Goal: Task Accomplishment & Management: Complete application form

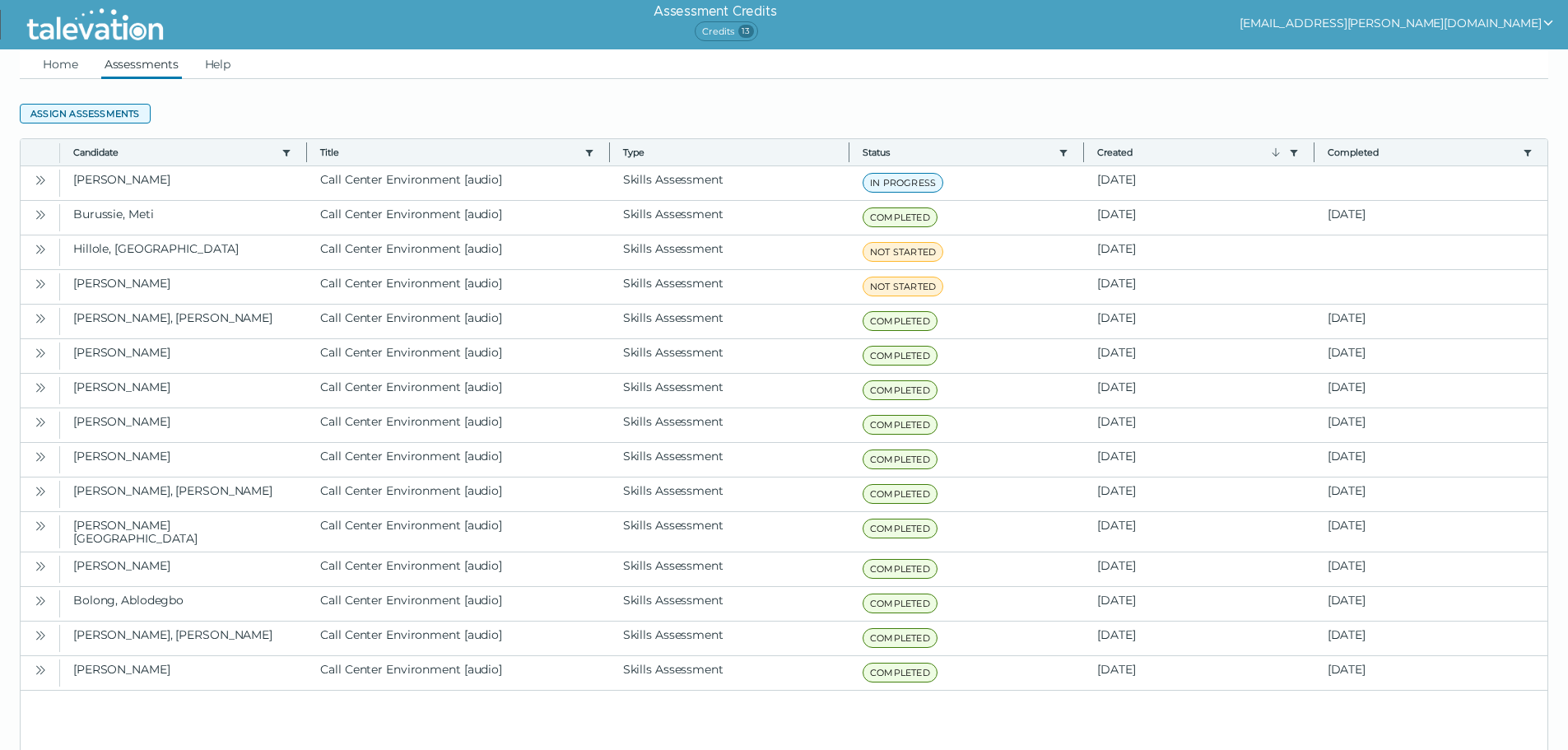
click at [105, 113] on button "Assign assessments" at bounding box center [85, 113] width 131 height 20
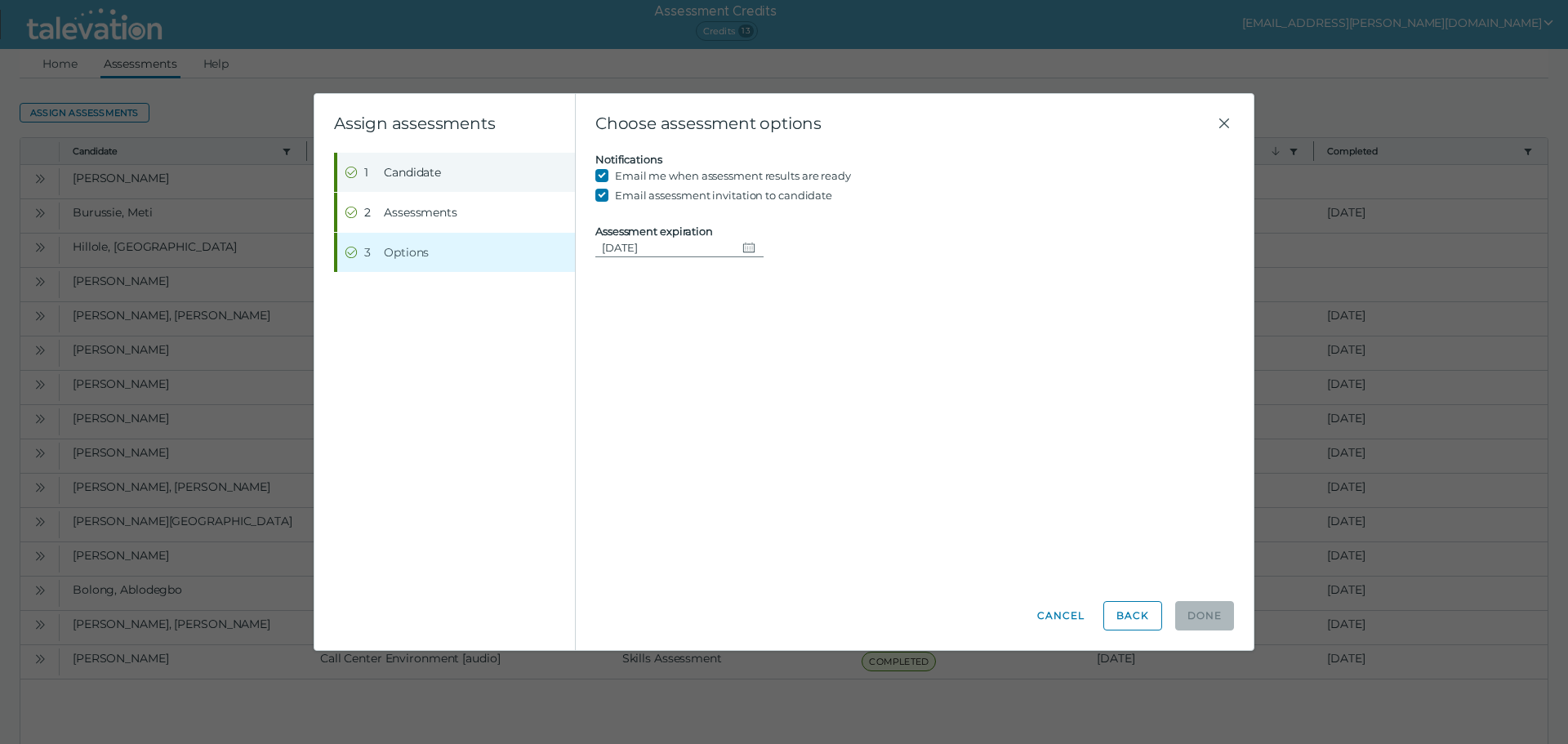
click at [417, 170] on span "Candidate" at bounding box center [412, 172] width 57 height 16
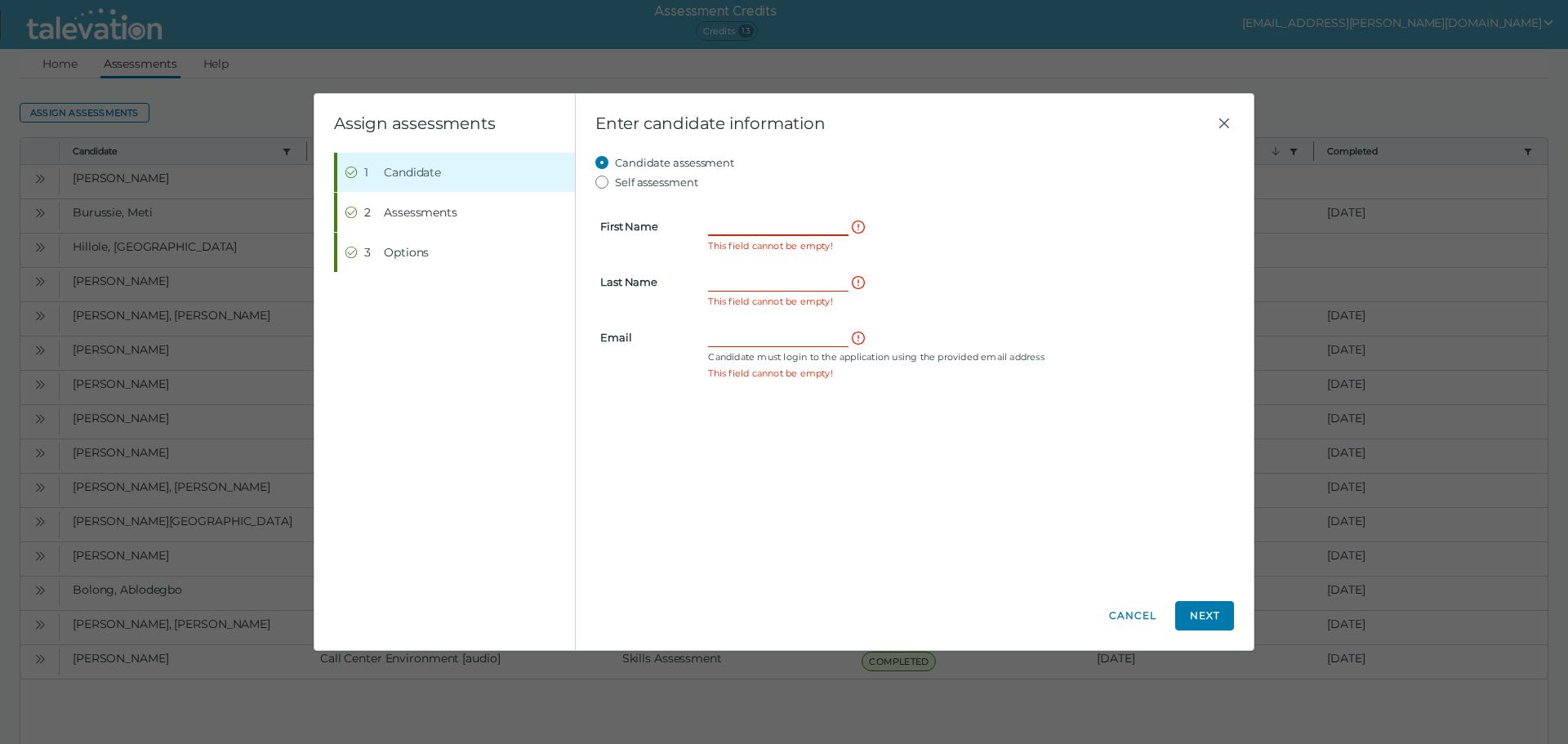
click at [764, 232] on input "First Name" at bounding box center [778, 226] width 141 height 20
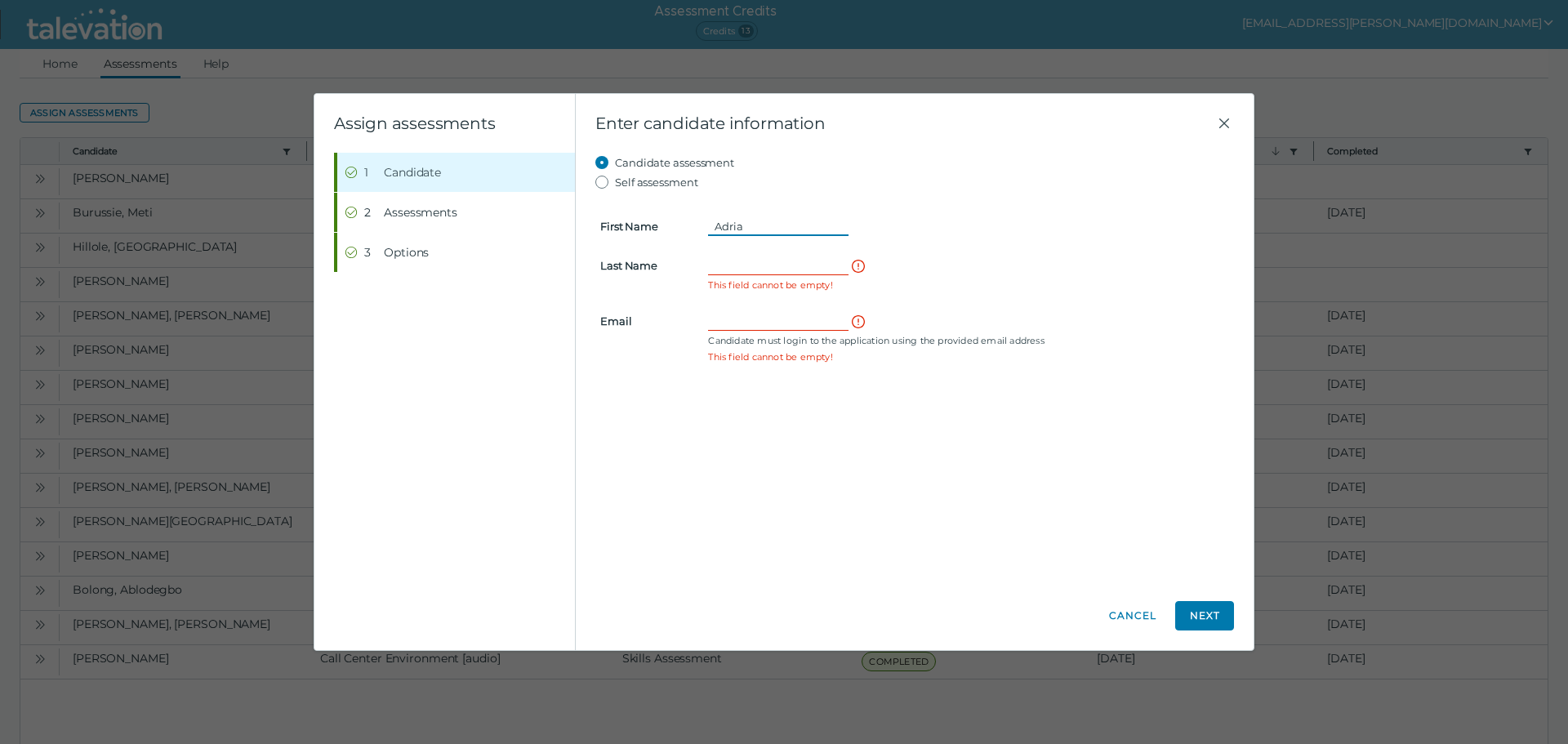
type input "Adria"
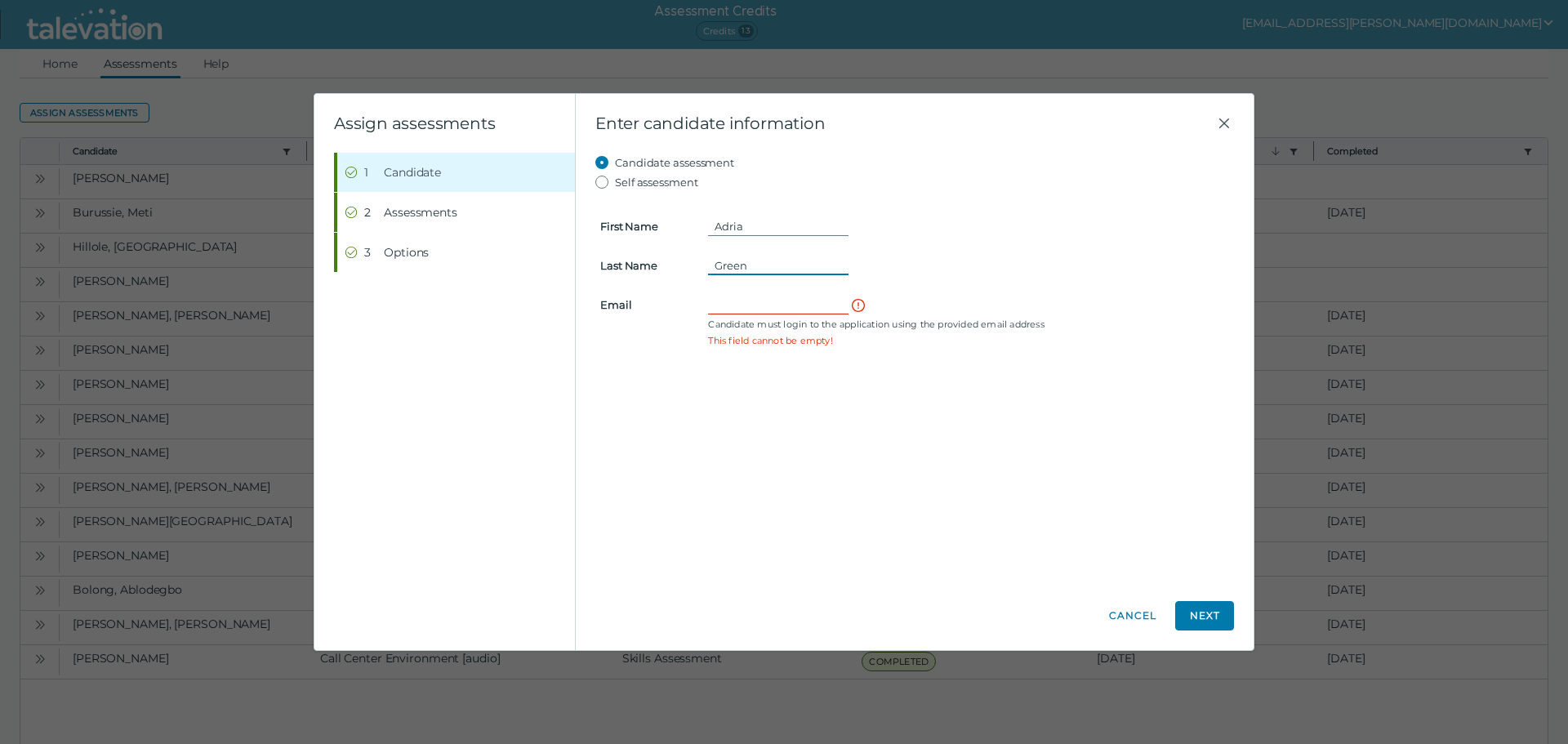
type input "Green"
type input "[EMAIL_ADDRESS][DOMAIN_NAME]"
click at [1217, 606] on button "Next" at bounding box center [1204, 616] width 59 height 29
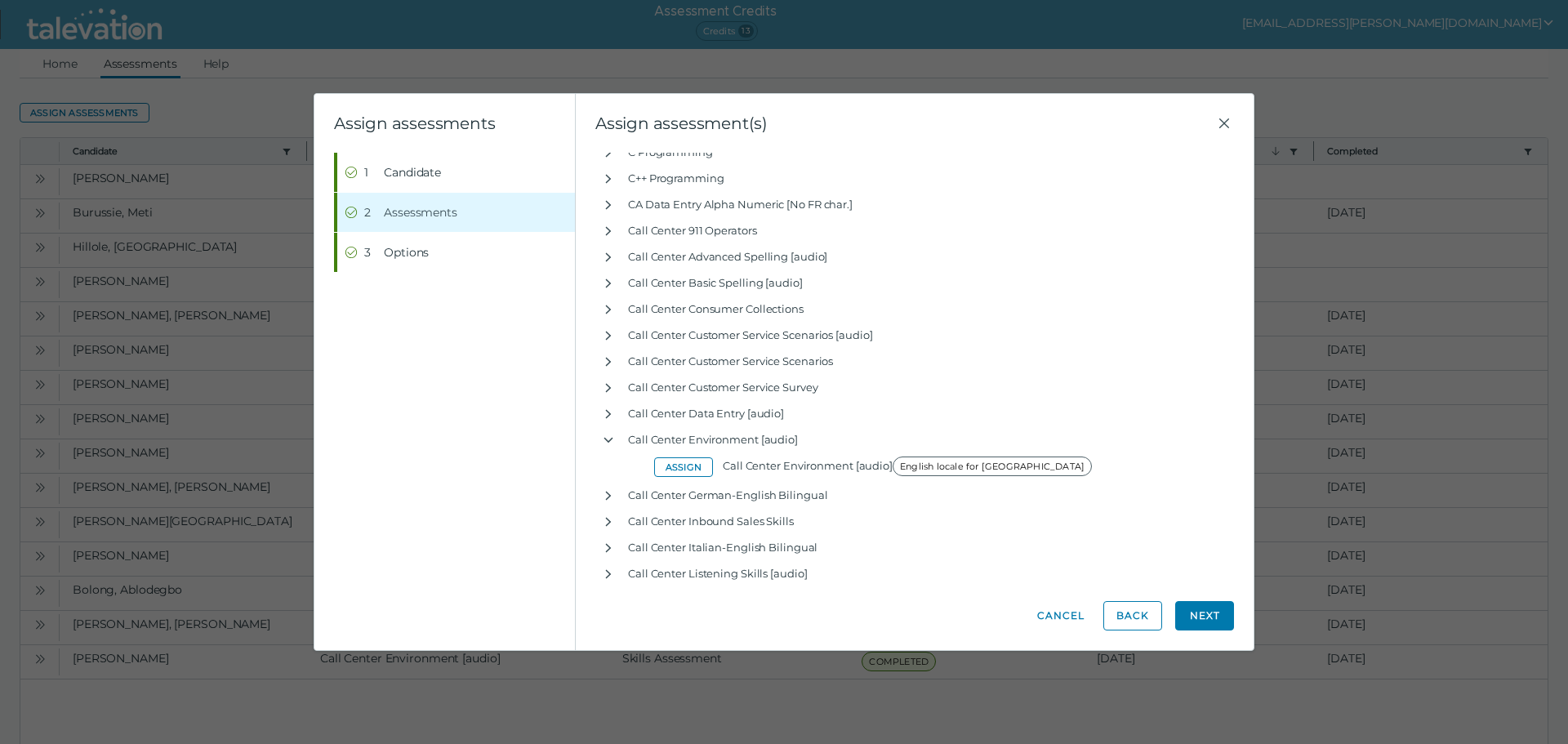
scroll to position [4982, 0]
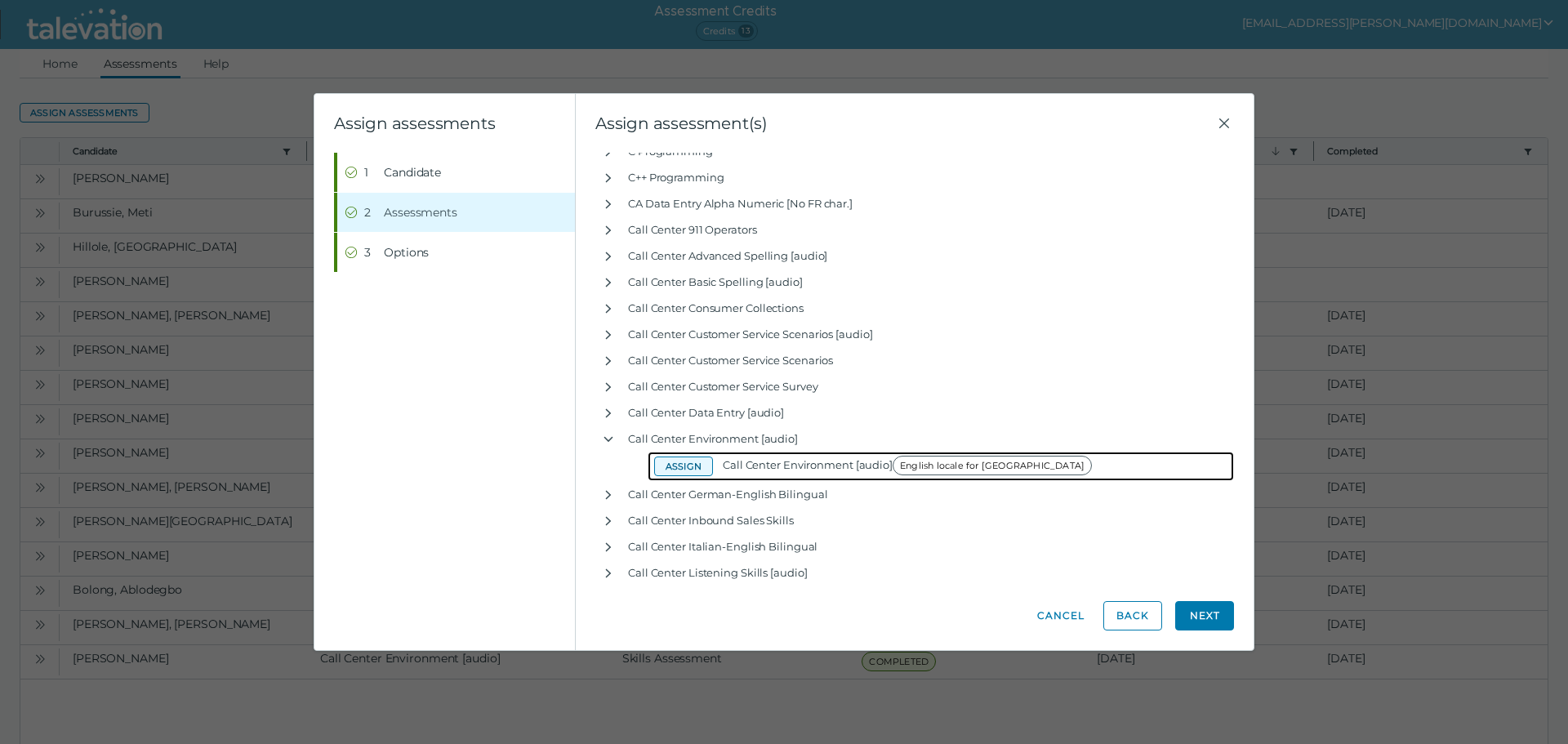
click at [678, 464] on button "Assign" at bounding box center [683, 466] width 59 height 20
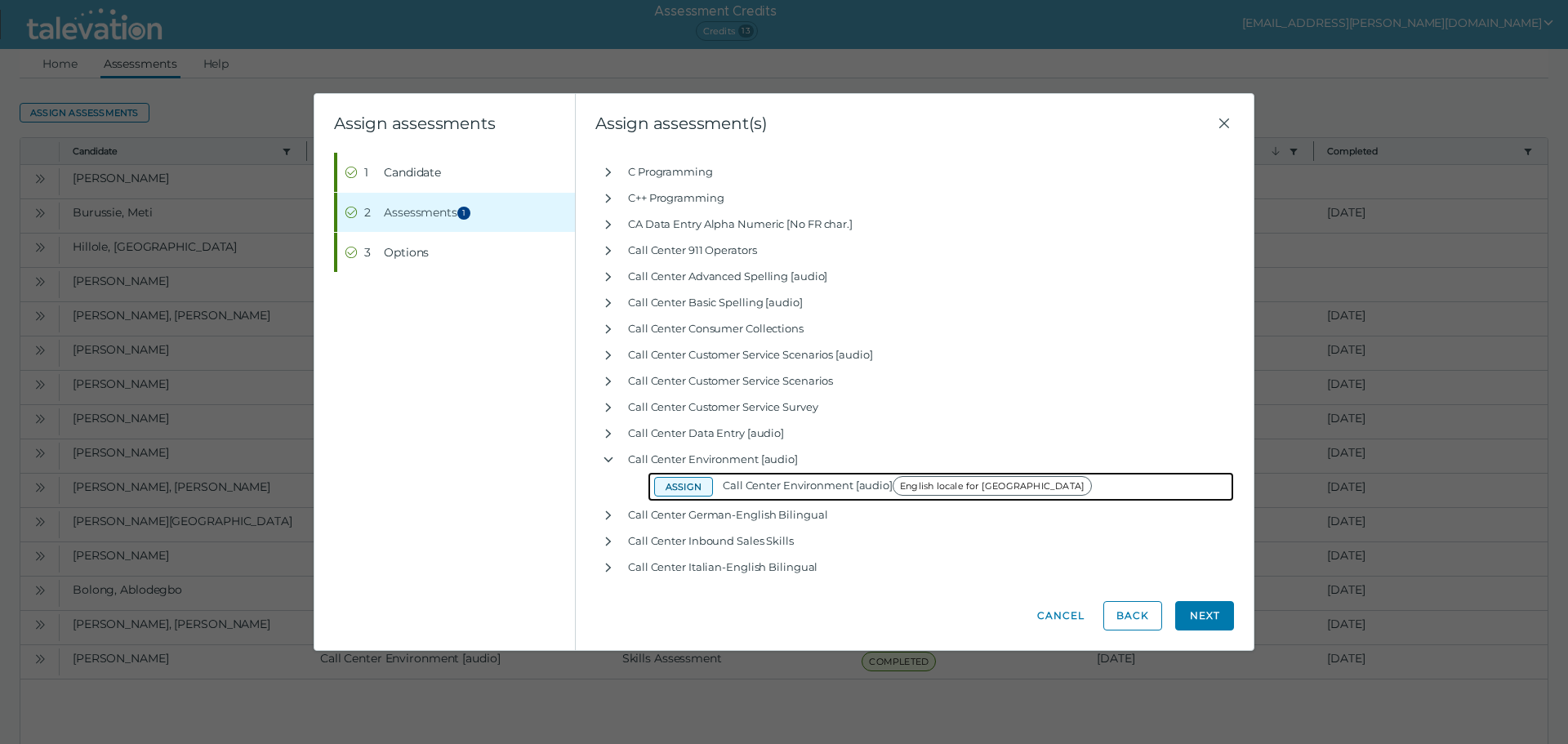
scroll to position [5002, 0]
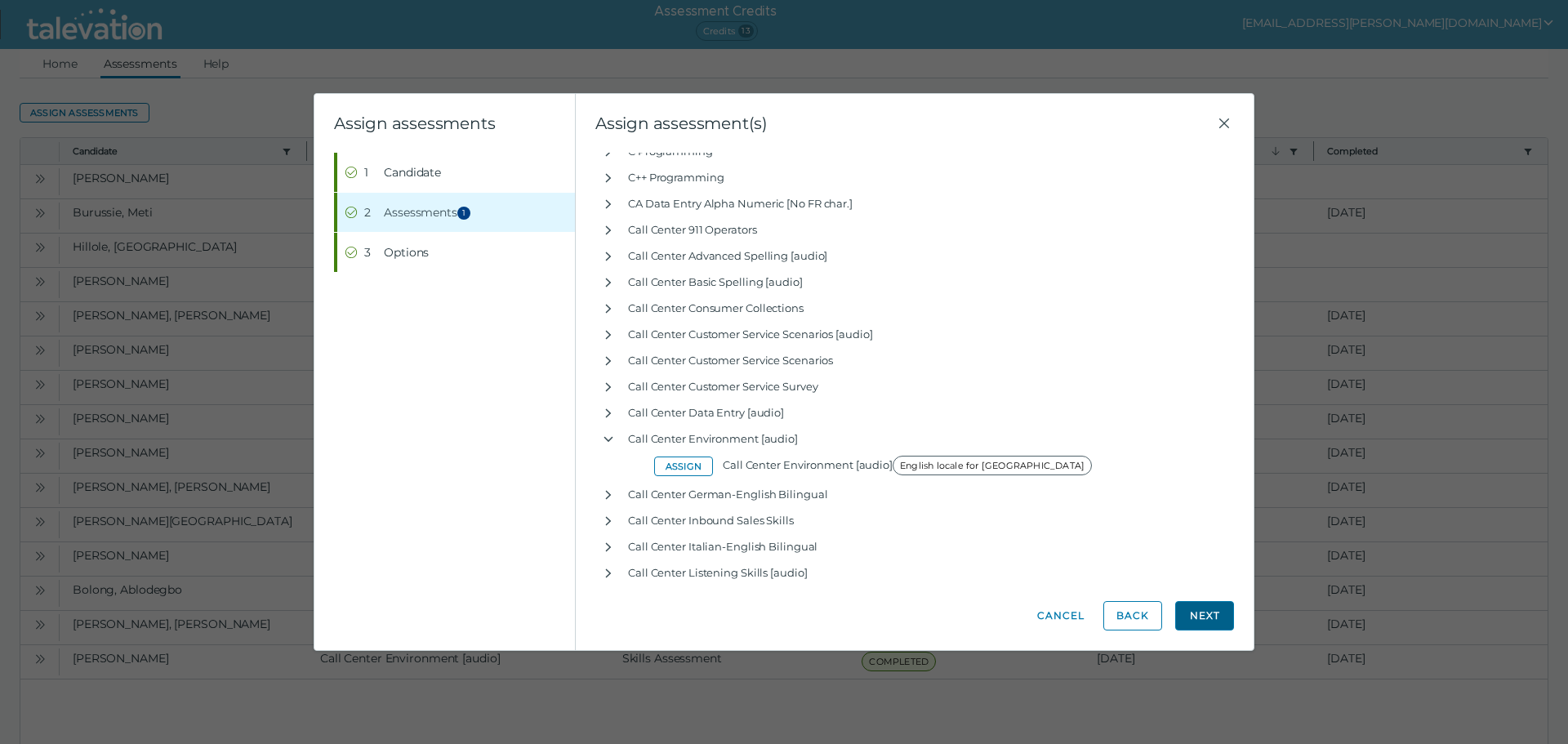
click at [1228, 620] on button "Next" at bounding box center [1204, 616] width 59 height 29
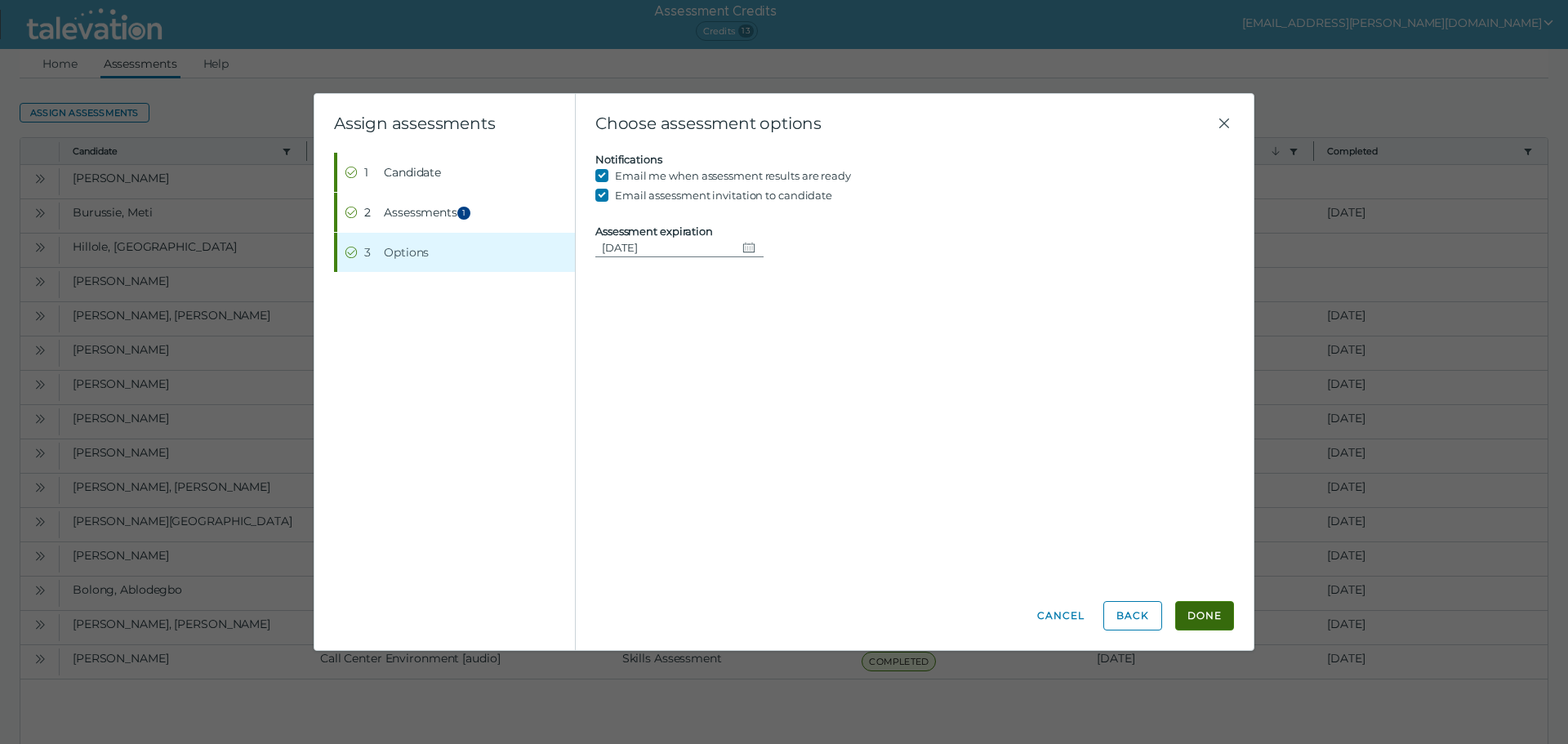
click at [1199, 608] on button "Done" at bounding box center [1204, 616] width 59 height 29
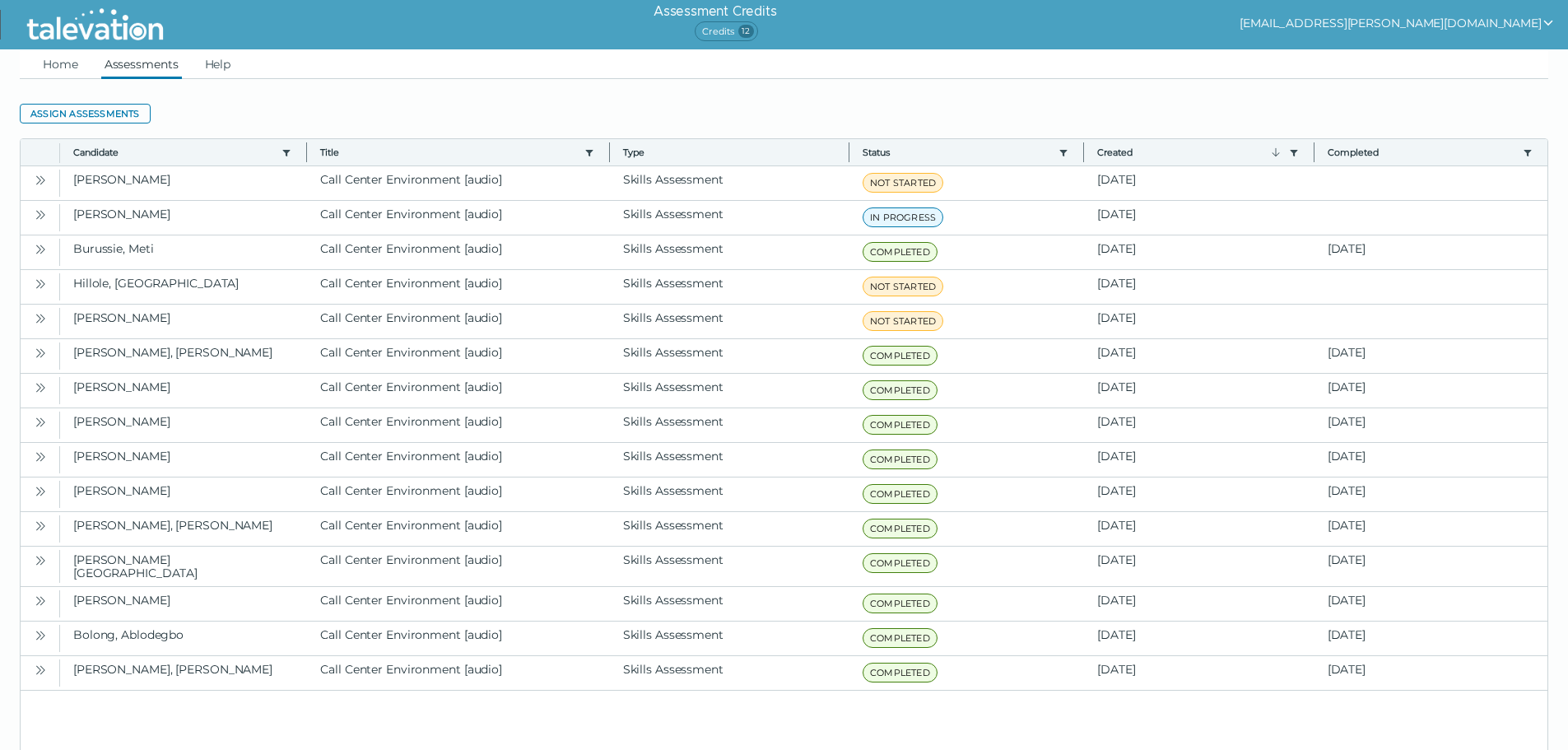
click at [1306, 43] on div "Assessment Credits Credits 12 [EMAIL_ADDRESS][PERSON_NAME][DOMAIN_NAME]" at bounding box center [878, 24] width 1378 height 50
click at [619, 98] on clr-datagrid "Assign assessments Toggle more row content Candidate Use left or right key to r…" at bounding box center [784, 449] width 1529 height 740
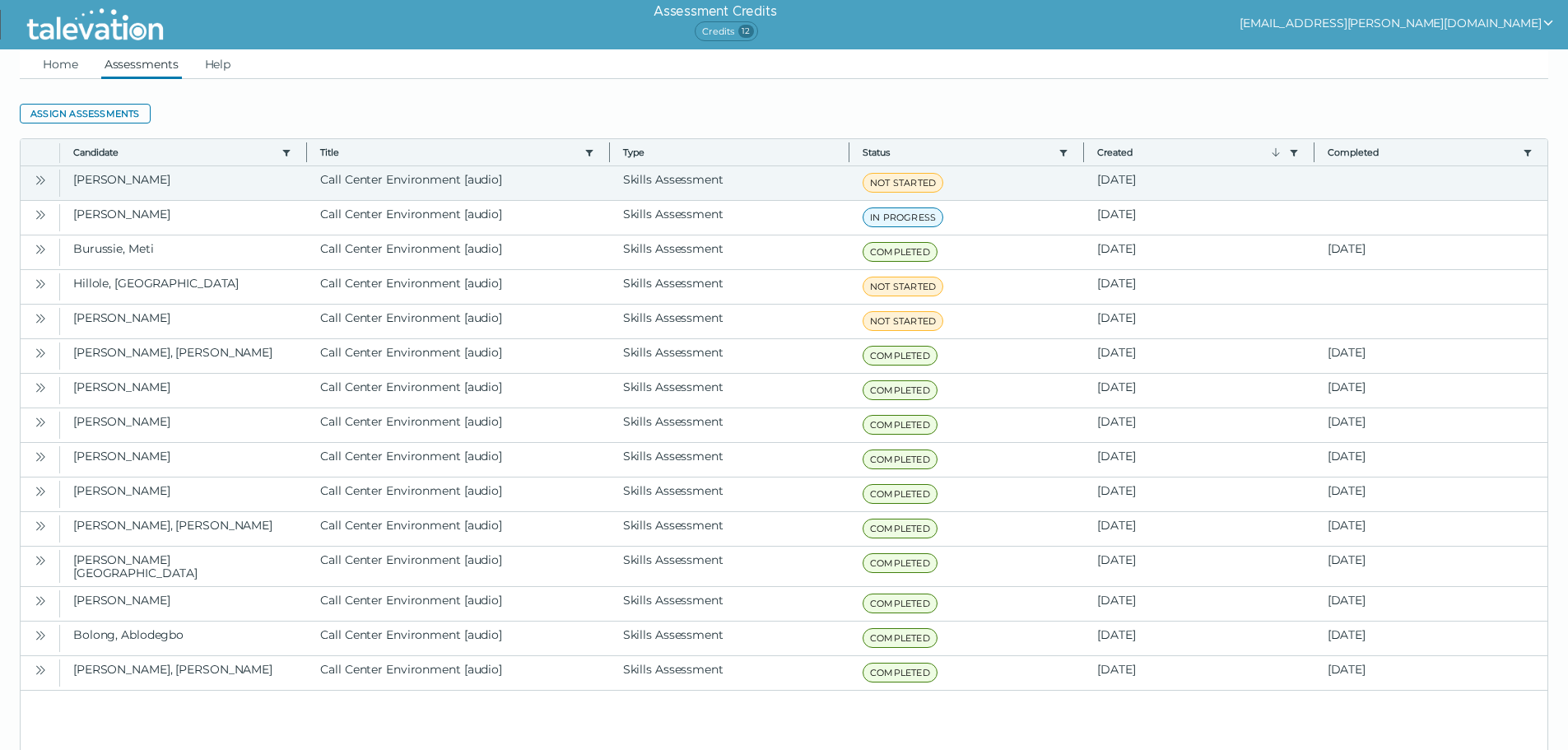
click at [39, 182] on icon "Open" at bounding box center [39, 179] width 5 height 9
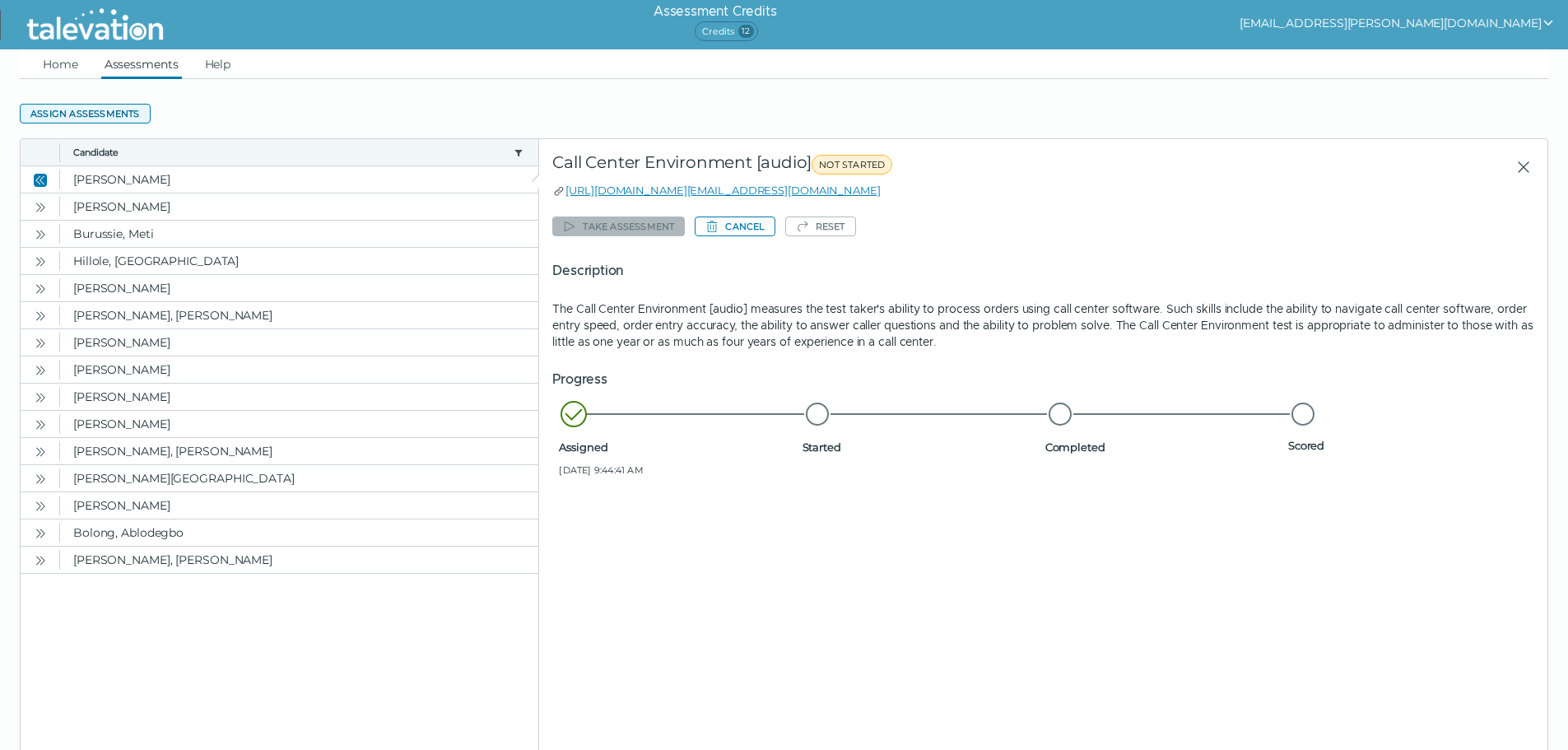
click at [87, 105] on button "Assign assessments" at bounding box center [85, 113] width 131 height 20
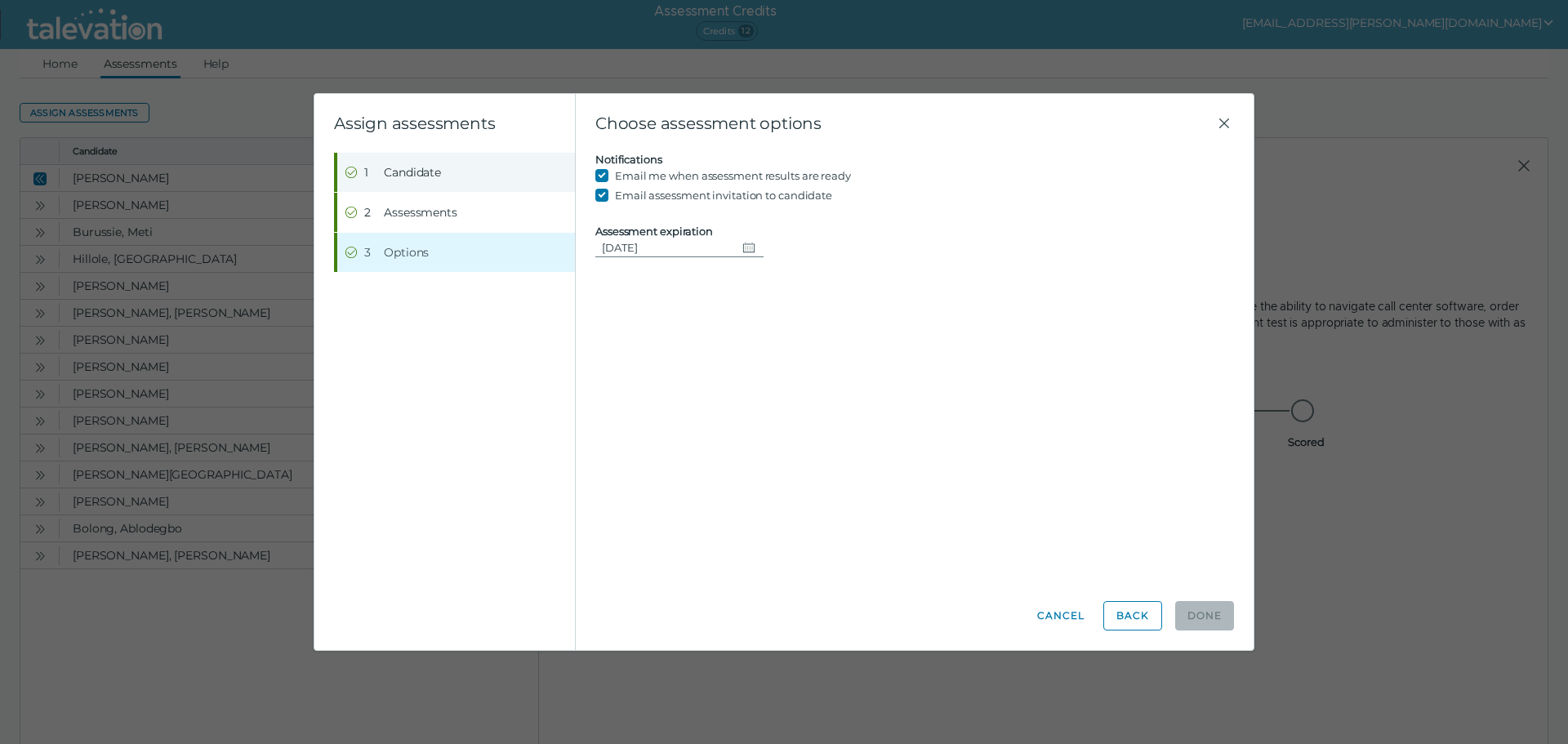
click at [379, 162] on button "Step 1 Candidate" at bounding box center [455, 172] width 238 height 39
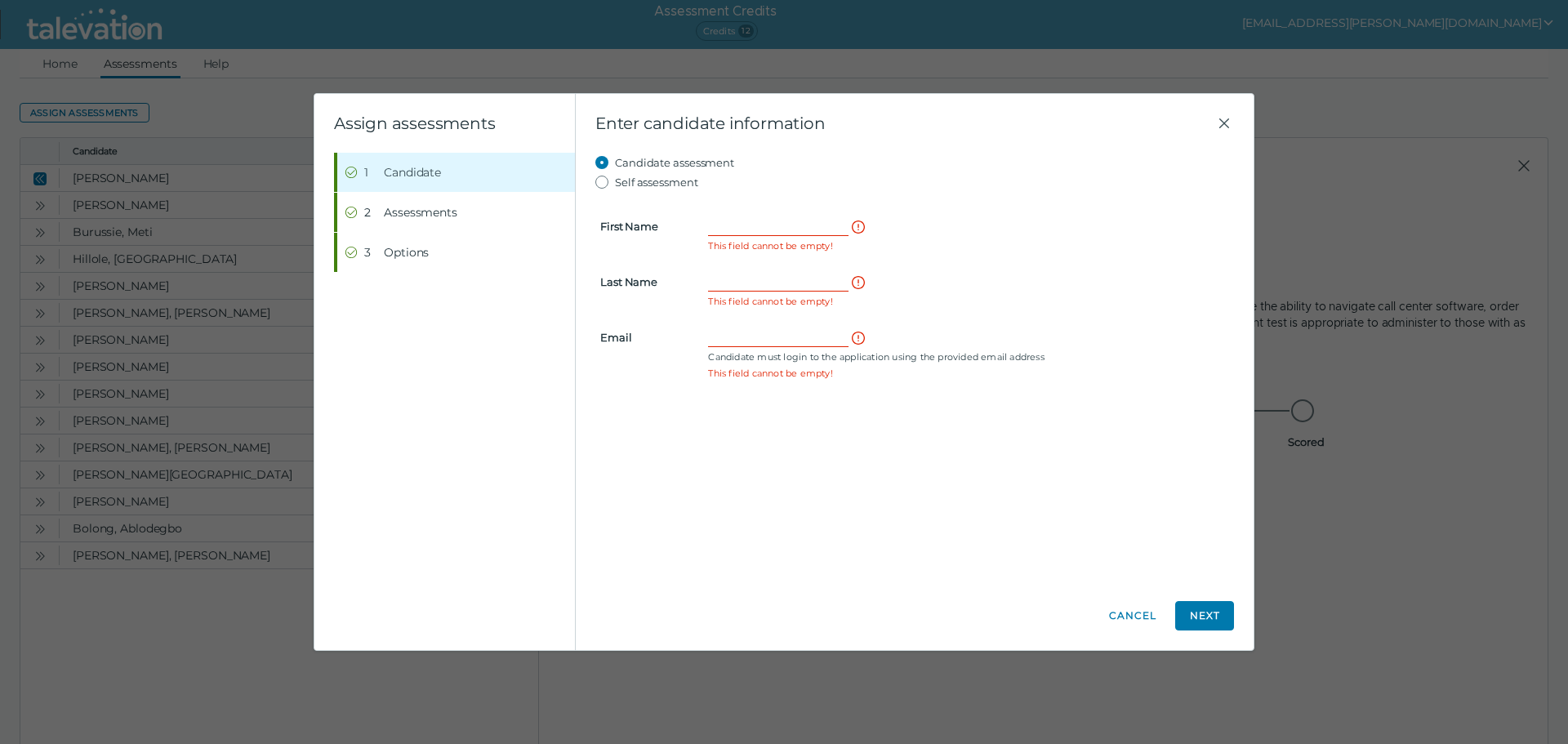
click at [730, 214] on form "First Name This field cannot be empty! Last Name This field cannot be empty! Em…" at bounding box center [914, 288] width 638 height 193
click at [747, 231] on input "First Name" at bounding box center [778, 226] width 141 height 20
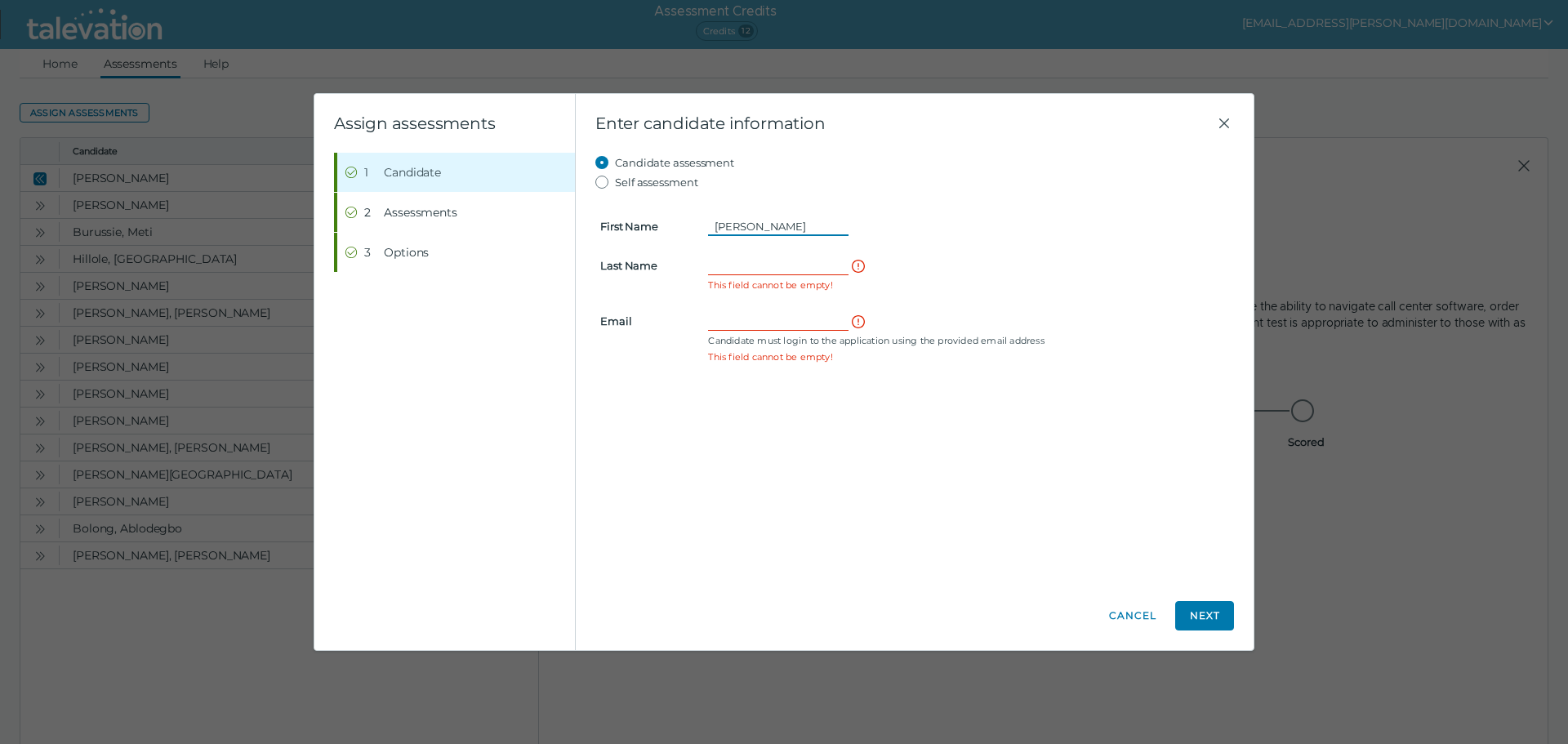
type input "[PERSON_NAME]"
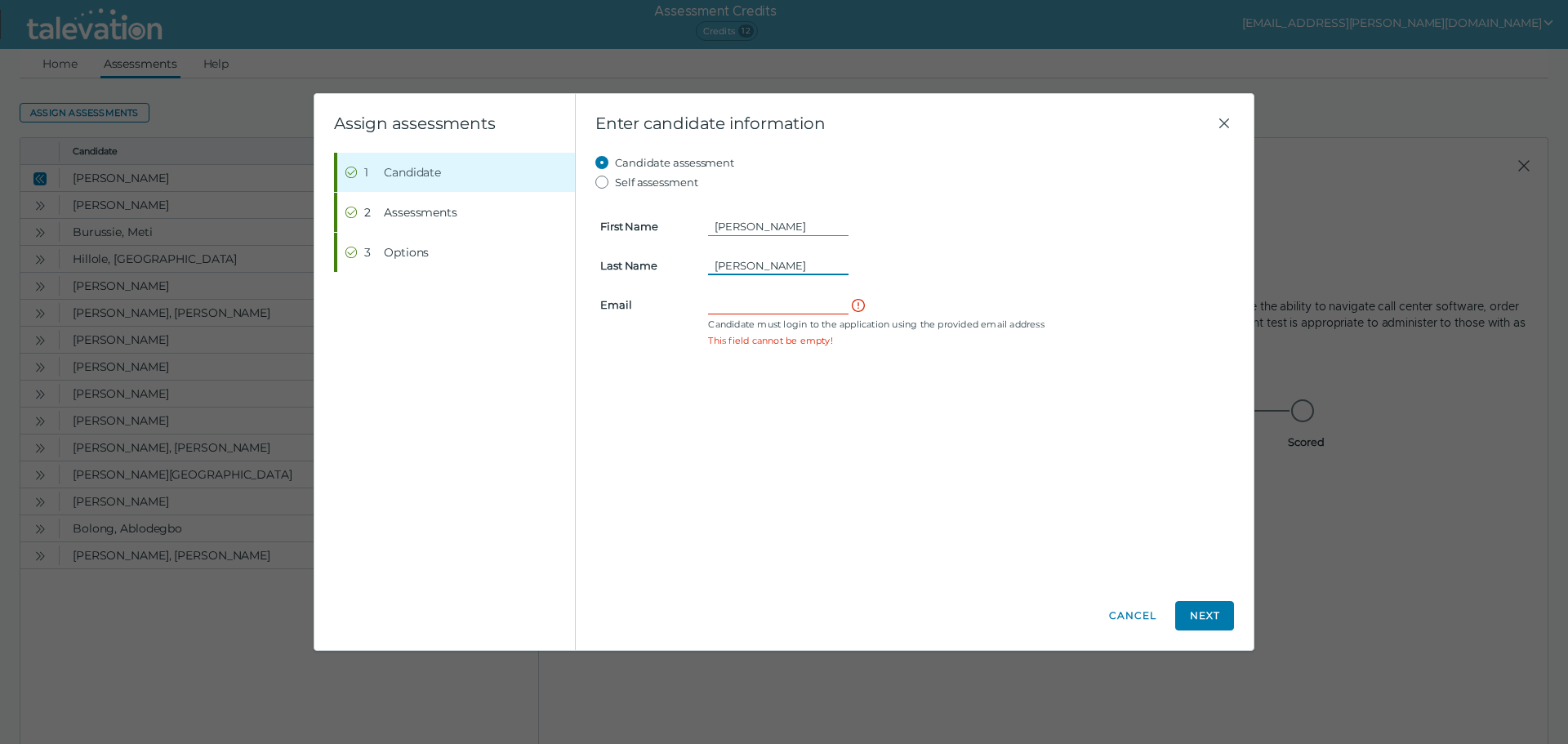
type input "[PERSON_NAME]"
type input "[EMAIL_ADDRESS][DOMAIN_NAME]"
click at [1223, 626] on button "Next" at bounding box center [1204, 616] width 59 height 29
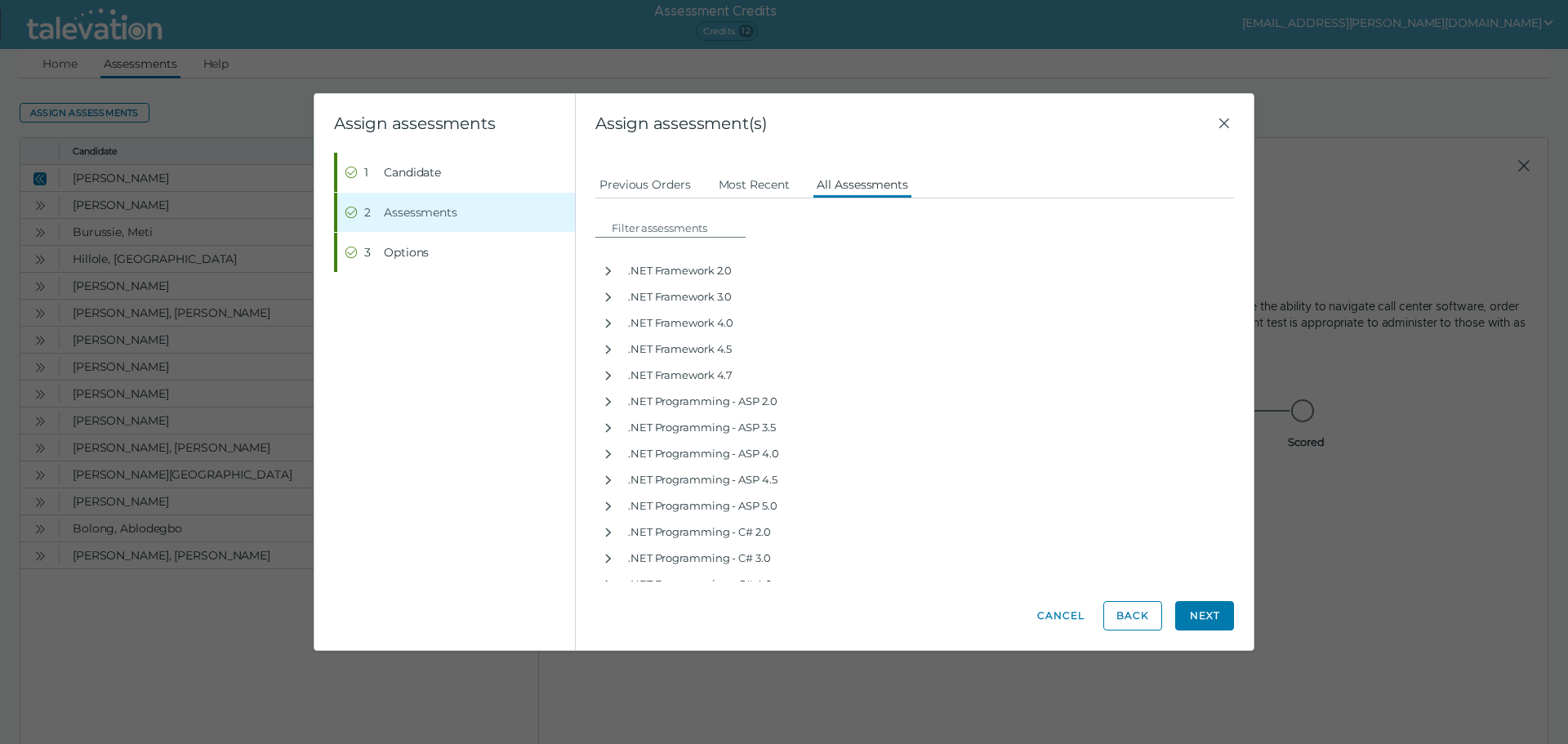
scroll to position [0, 0]
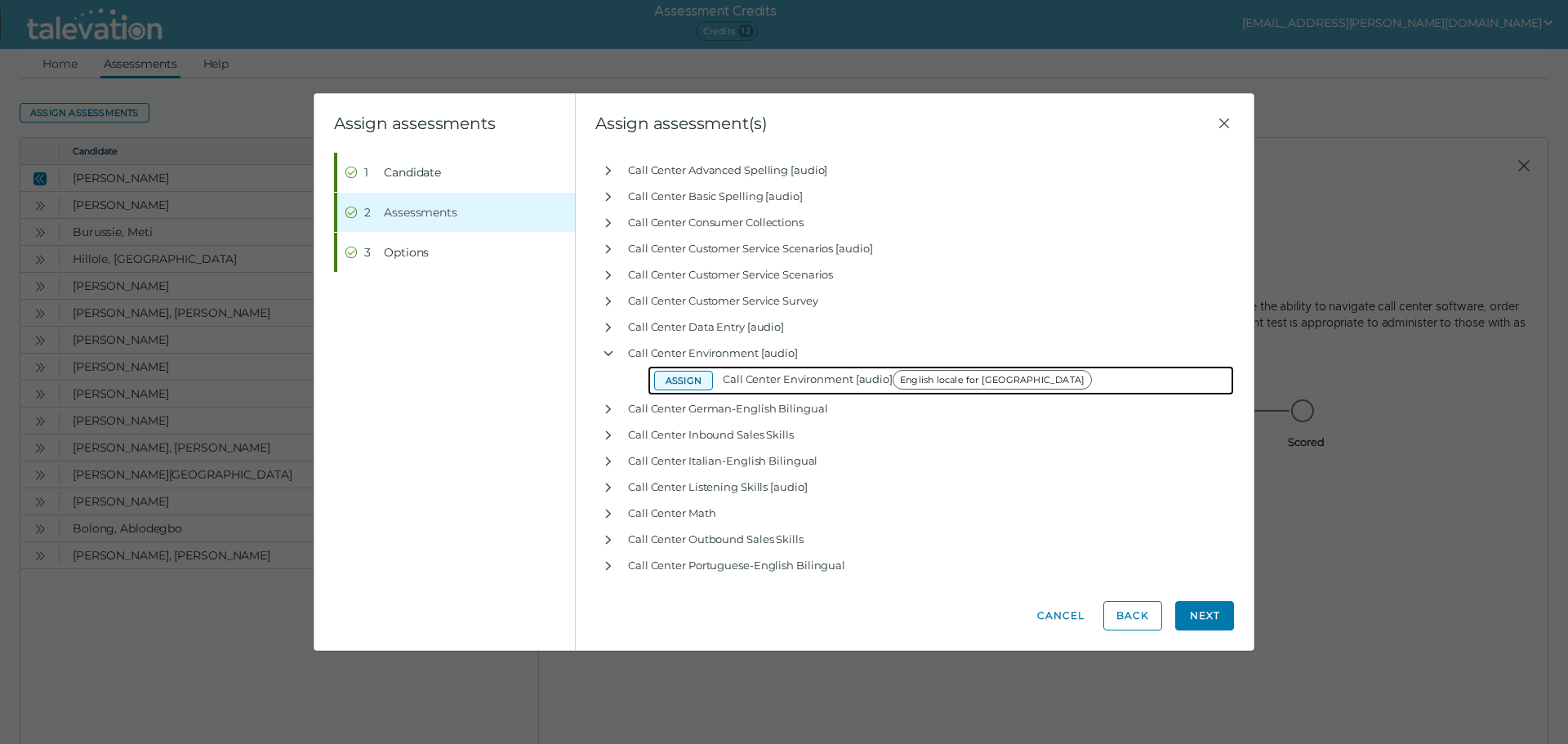
click at [693, 388] on button "Assign" at bounding box center [683, 380] width 59 height 20
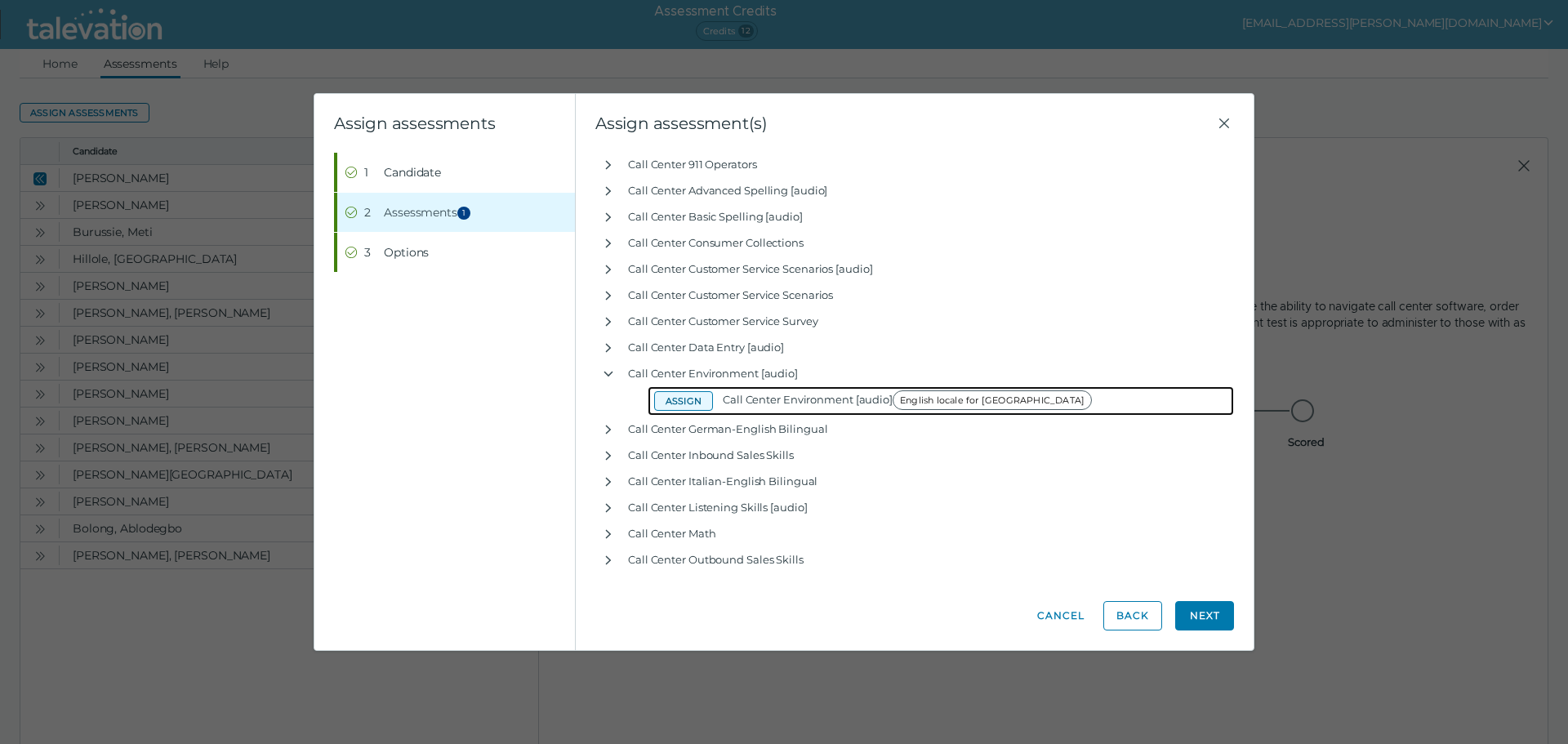
scroll to position [5088, 0]
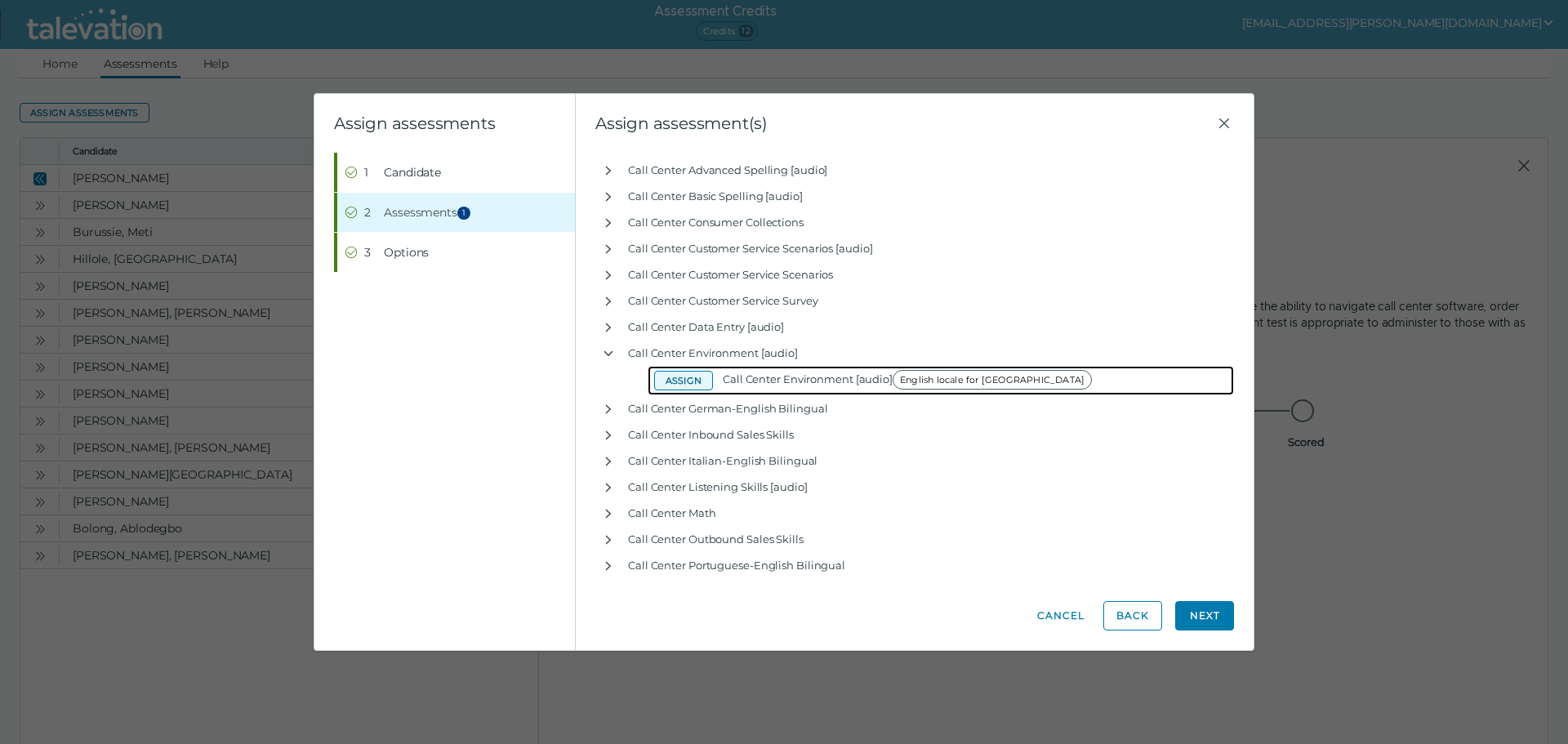
click at [704, 378] on button "Assign" at bounding box center [683, 380] width 59 height 20
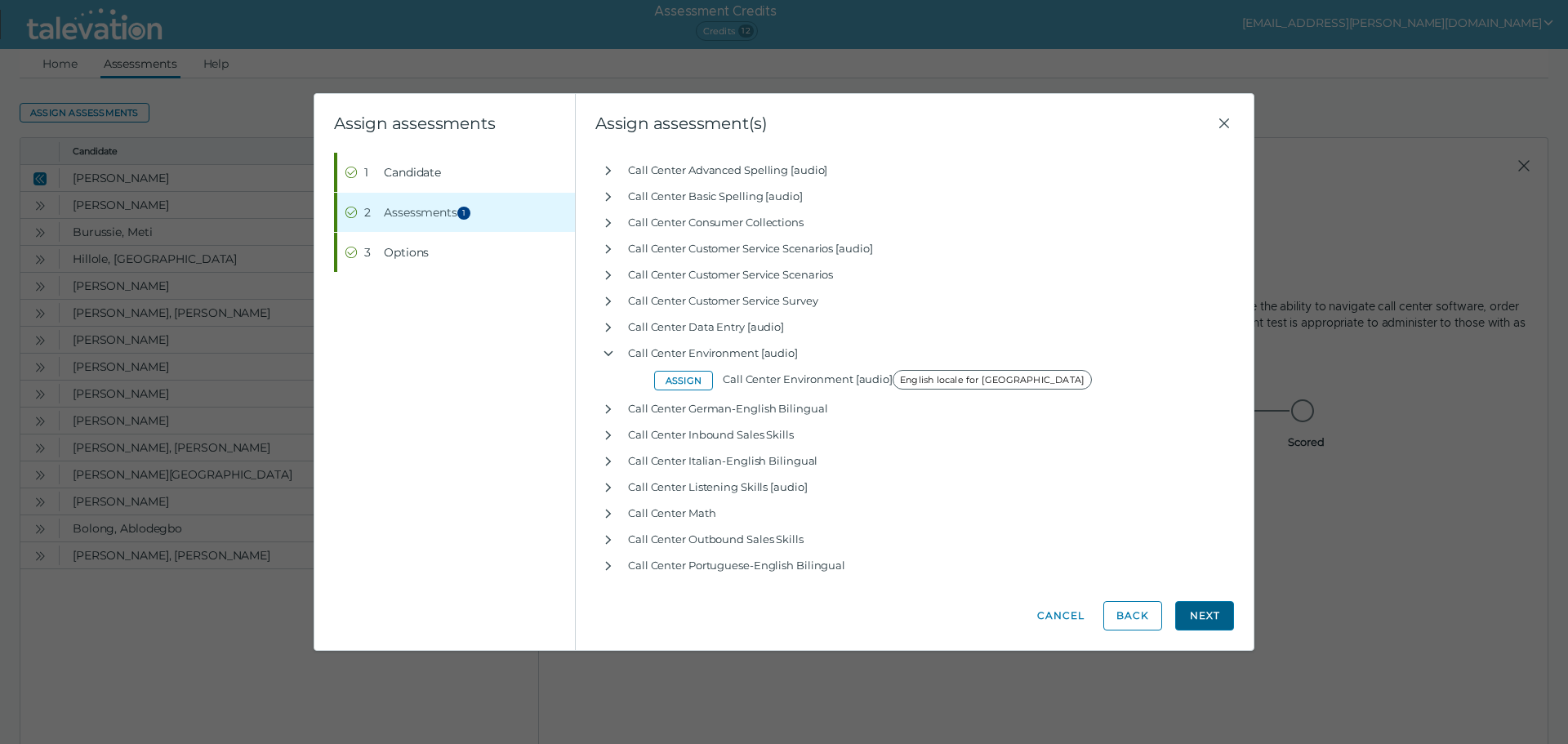
click at [1220, 620] on button "Next" at bounding box center [1204, 616] width 59 height 29
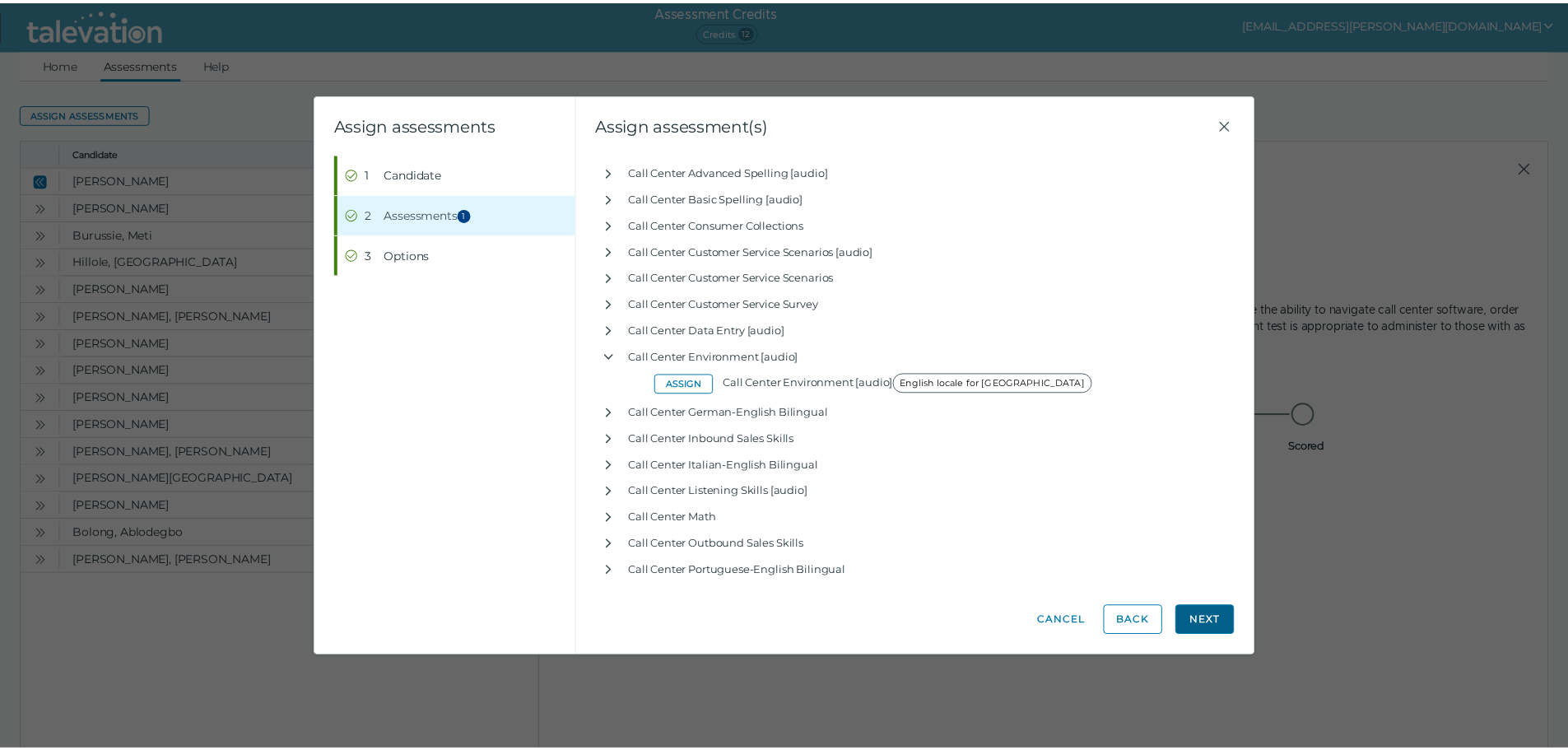
scroll to position [0, 0]
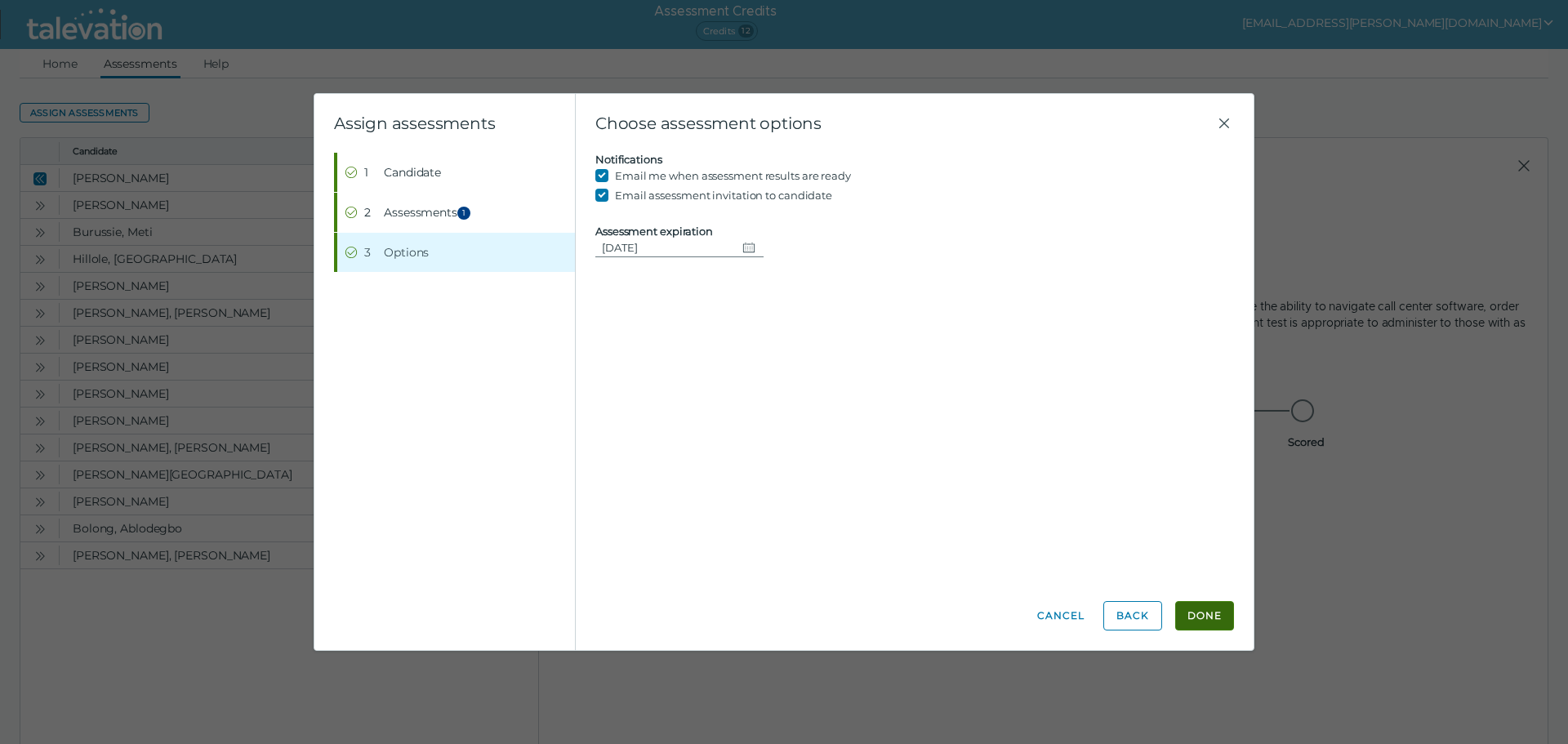
click at [1226, 620] on button "Done" at bounding box center [1204, 616] width 59 height 29
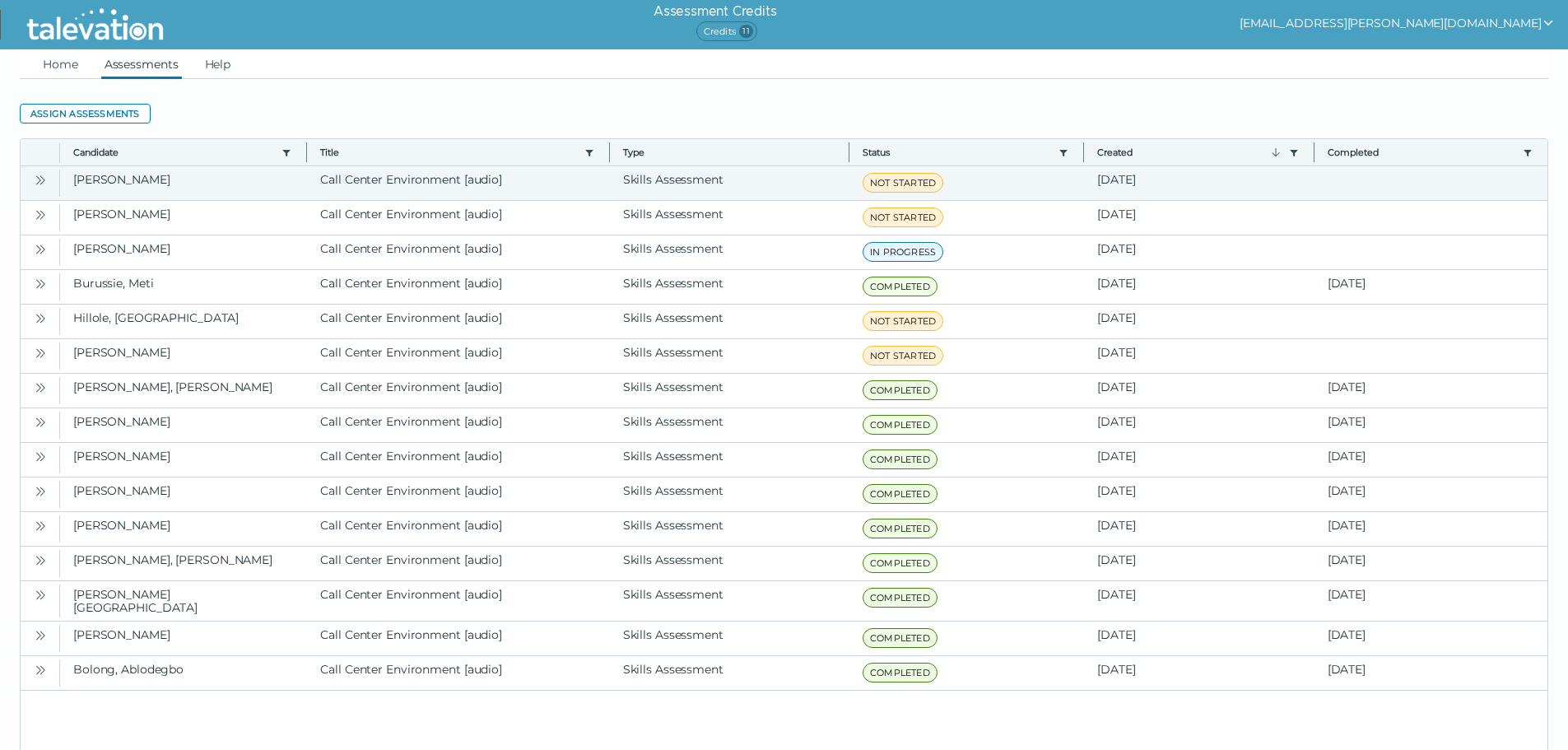
click at [37, 185] on icon "Open" at bounding box center [40, 179] width 13 height 13
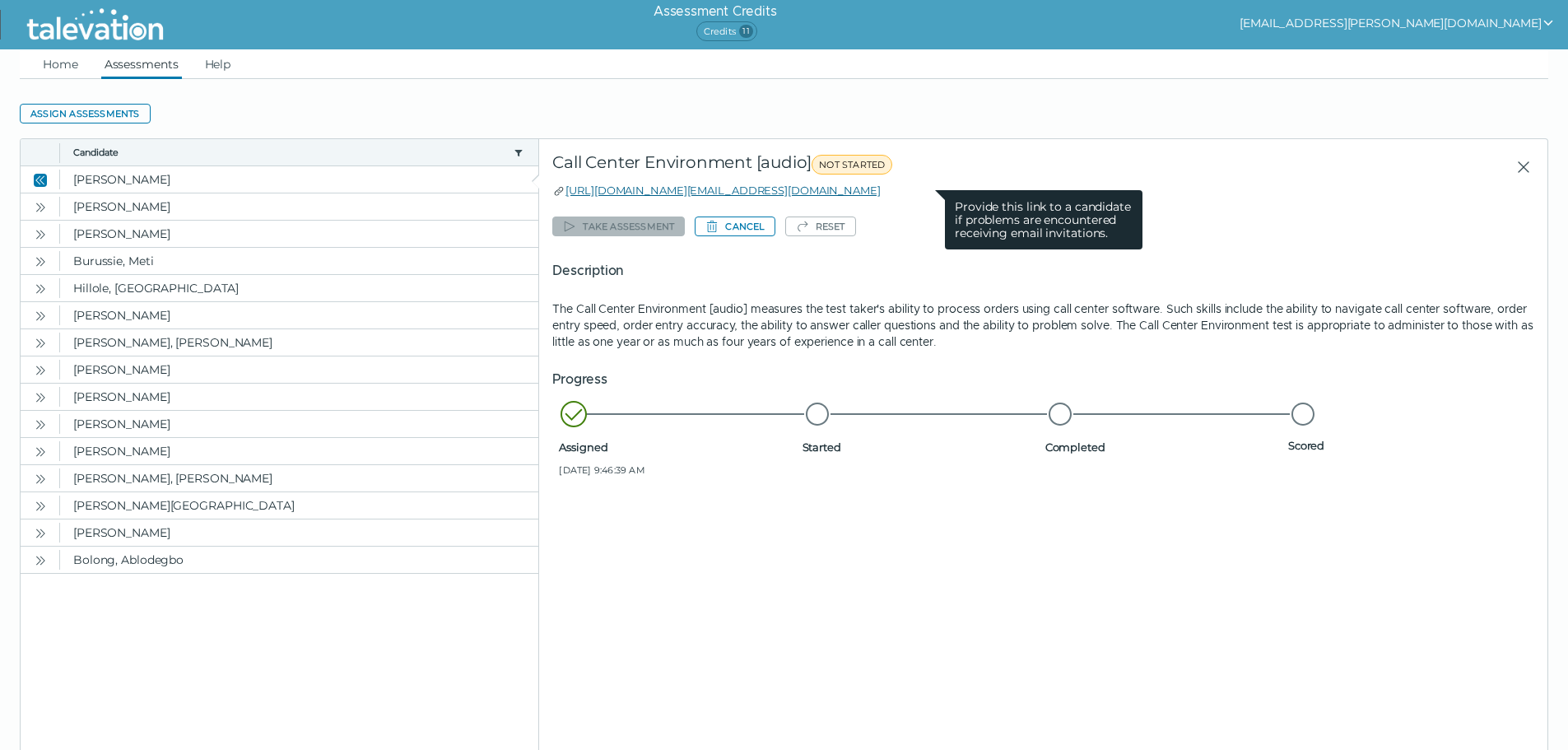
drag, startPoint x: 666, startPoint y: 192, endPoint x: 692, endPoint y: 196, distance: 26.3
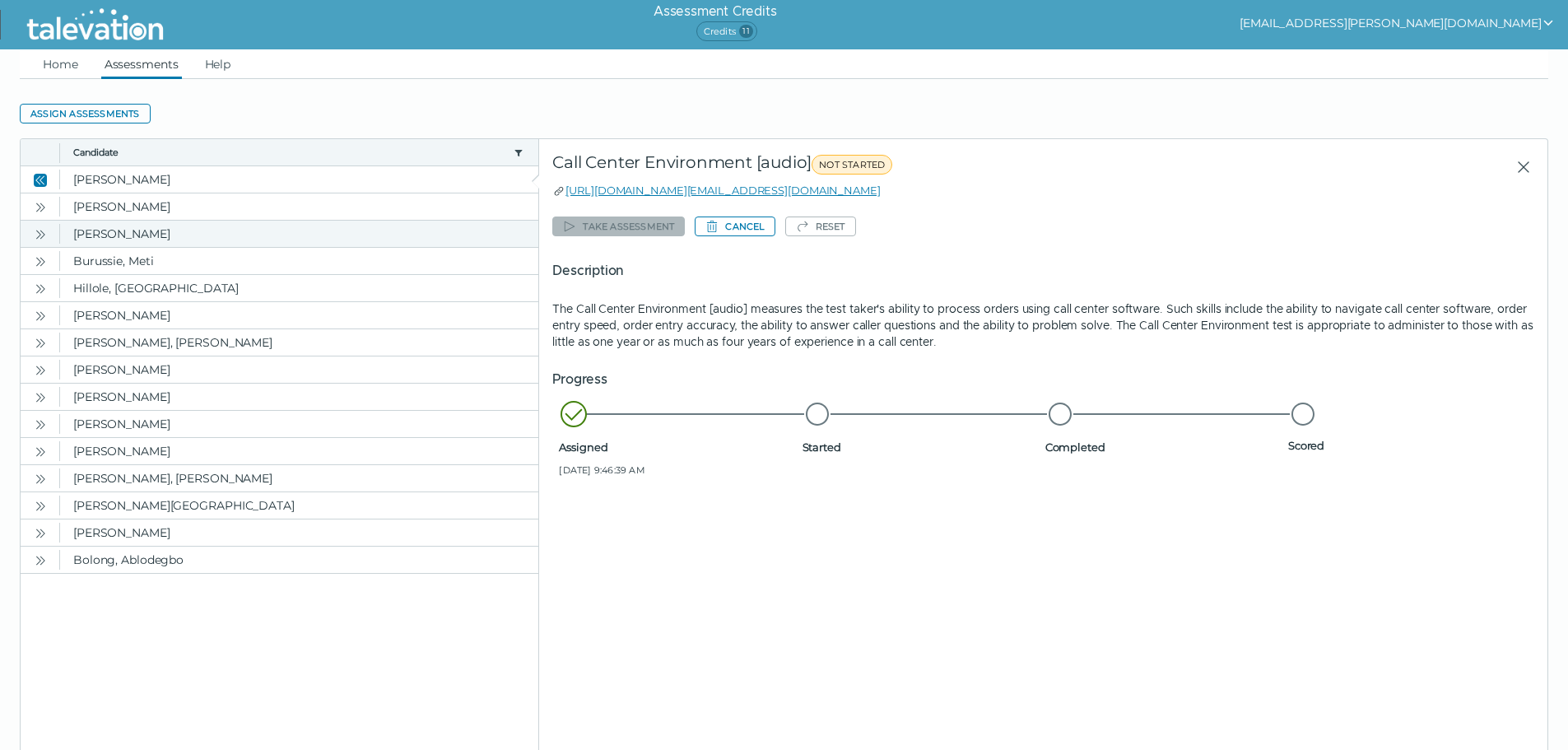
click at [50, 234] on button "Open" at bounding box center [40, 233] width 20 height 20
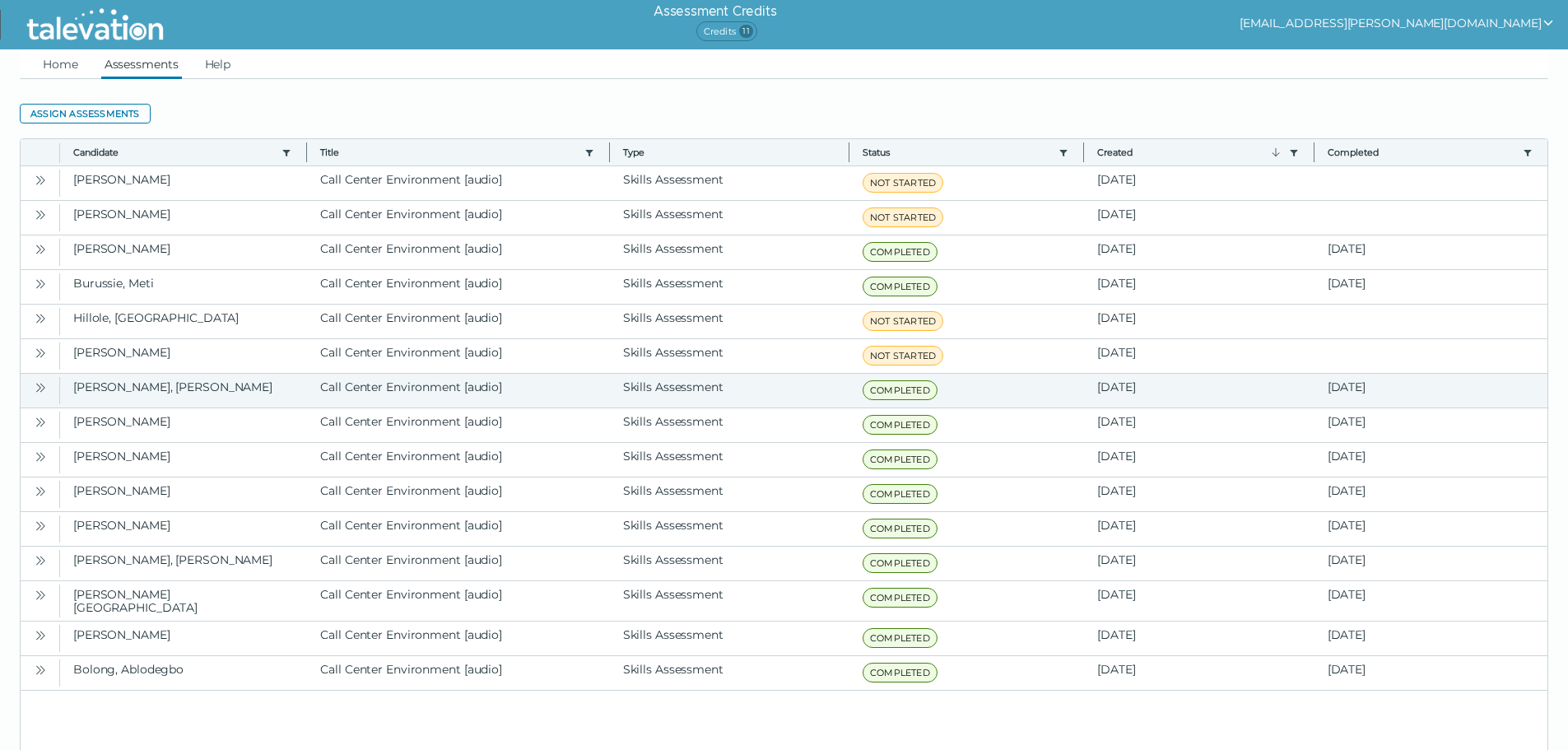
click at [42, 385] on icon "Open" at bounding box center [43, 388] width 5 height 9
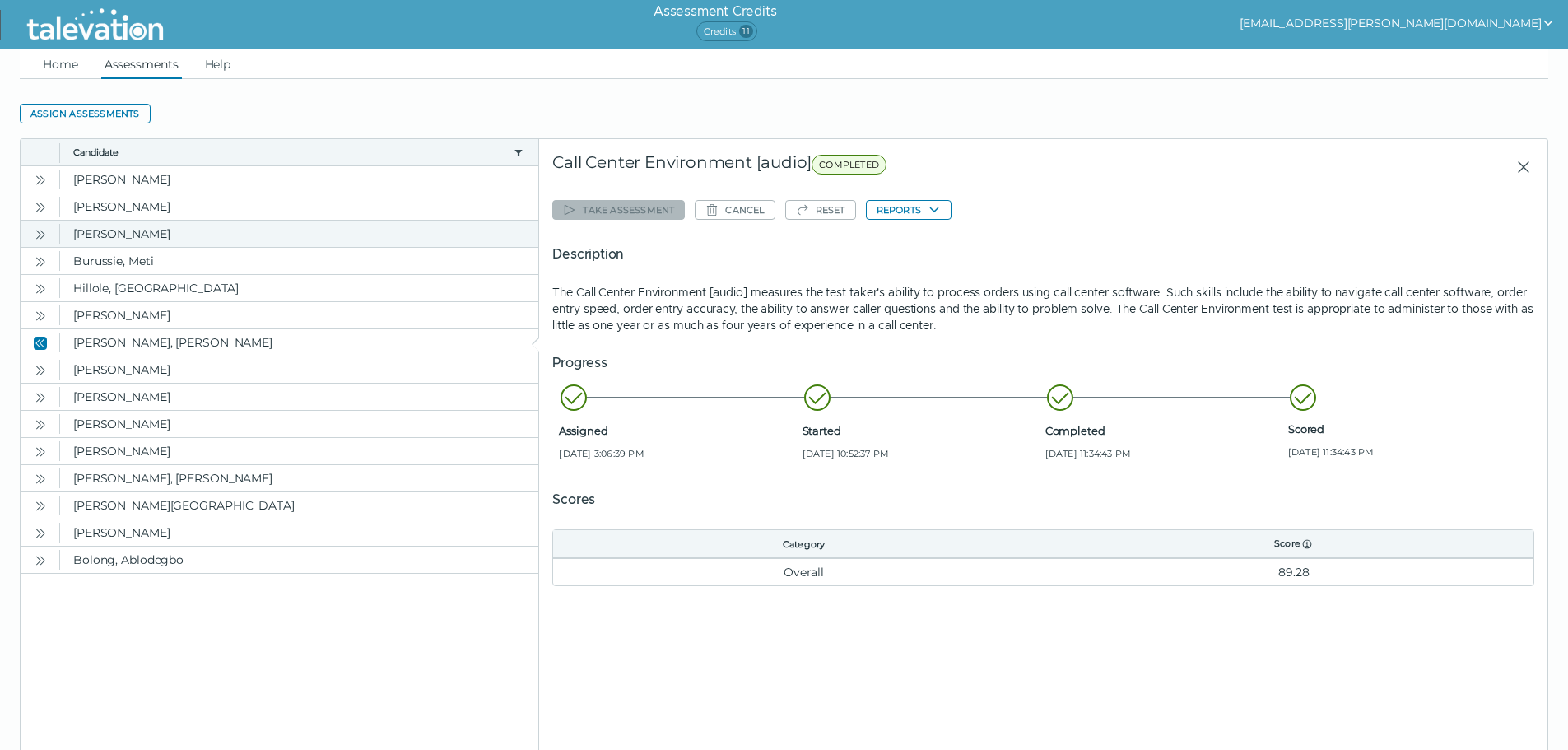
click at [43, 238] on icon "Open" at bounding box center [40, 234] width 13 height 13
click at [894, 213] on button "Reports" at bounding box center [909, 210] width 85 height 20
click at [907, 232] on clr-dropdown-menu "Call Center Environment [audio]" at bounding box center [966, 241] width 199 height 41
click at [909, 248] on button "Call Center Environment [audio]" at bounding box center [966, 242] width 198 height 20
click at [41, 200] on button "Open" at bounding box center [40, 206] width 20 height 20
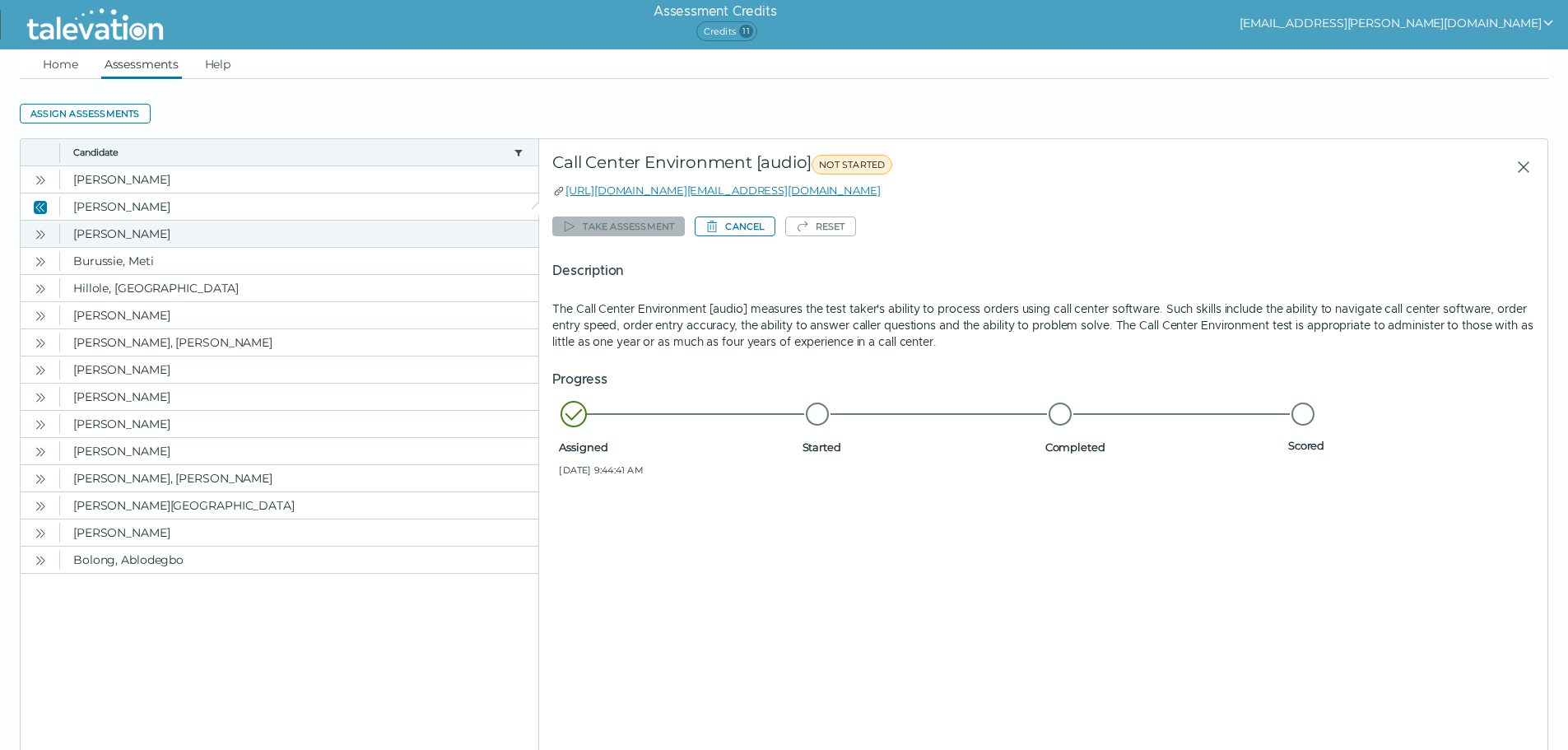
click at [40, 231] on icon "Open" at bounding box center [43, 234] width 5 height 9
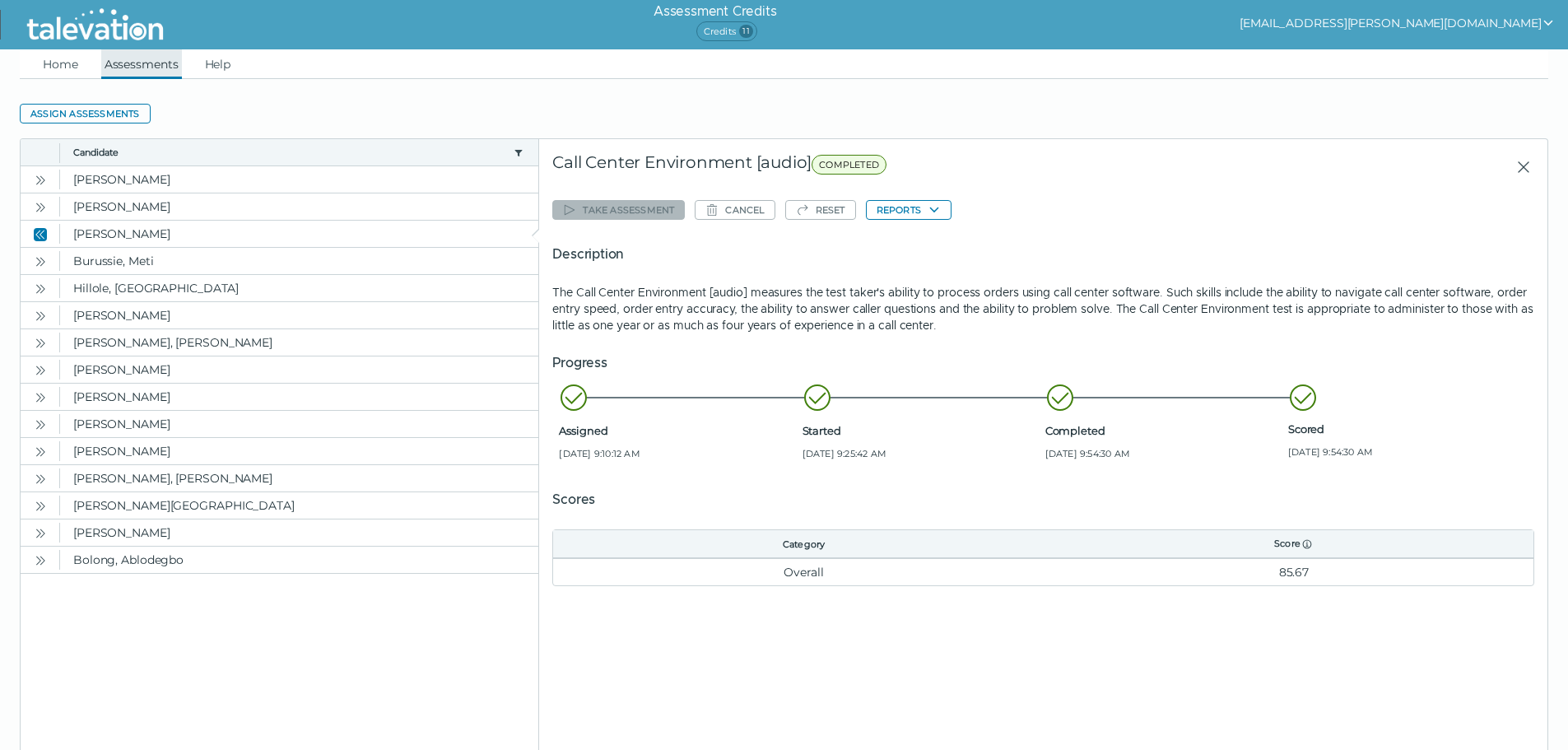
click at [129, 64] on link "Assessments" at bounding box center [141, 64] width 81 height 30
click at [71, 66] on link "Home" at bounding box center [60, 64] width 42 height 30
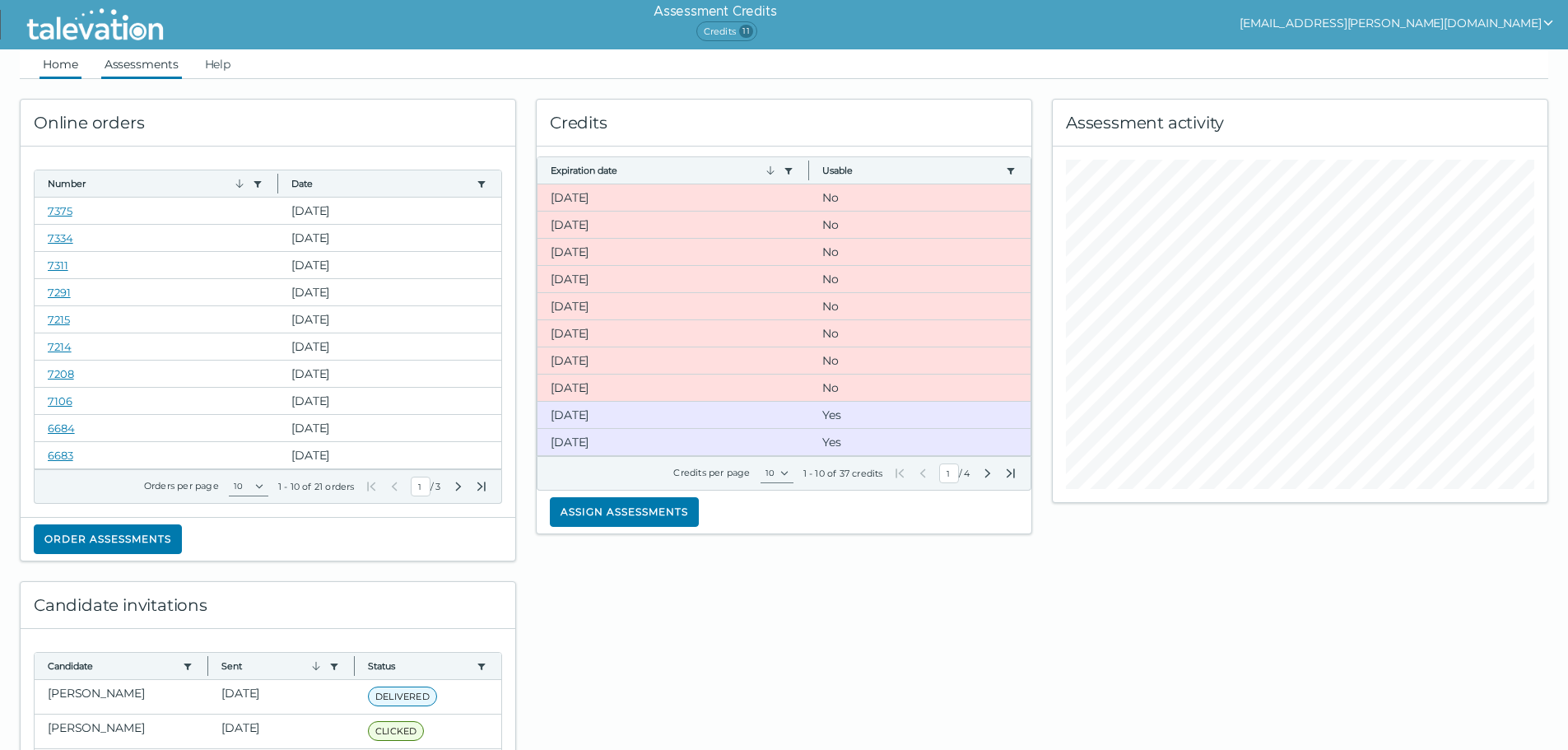
click at [128, 72] on link "Assessments" at bounding box center [141, 64] width 81 height 30
